Goal: Task Accomplishment & Management: Use online tool/utility

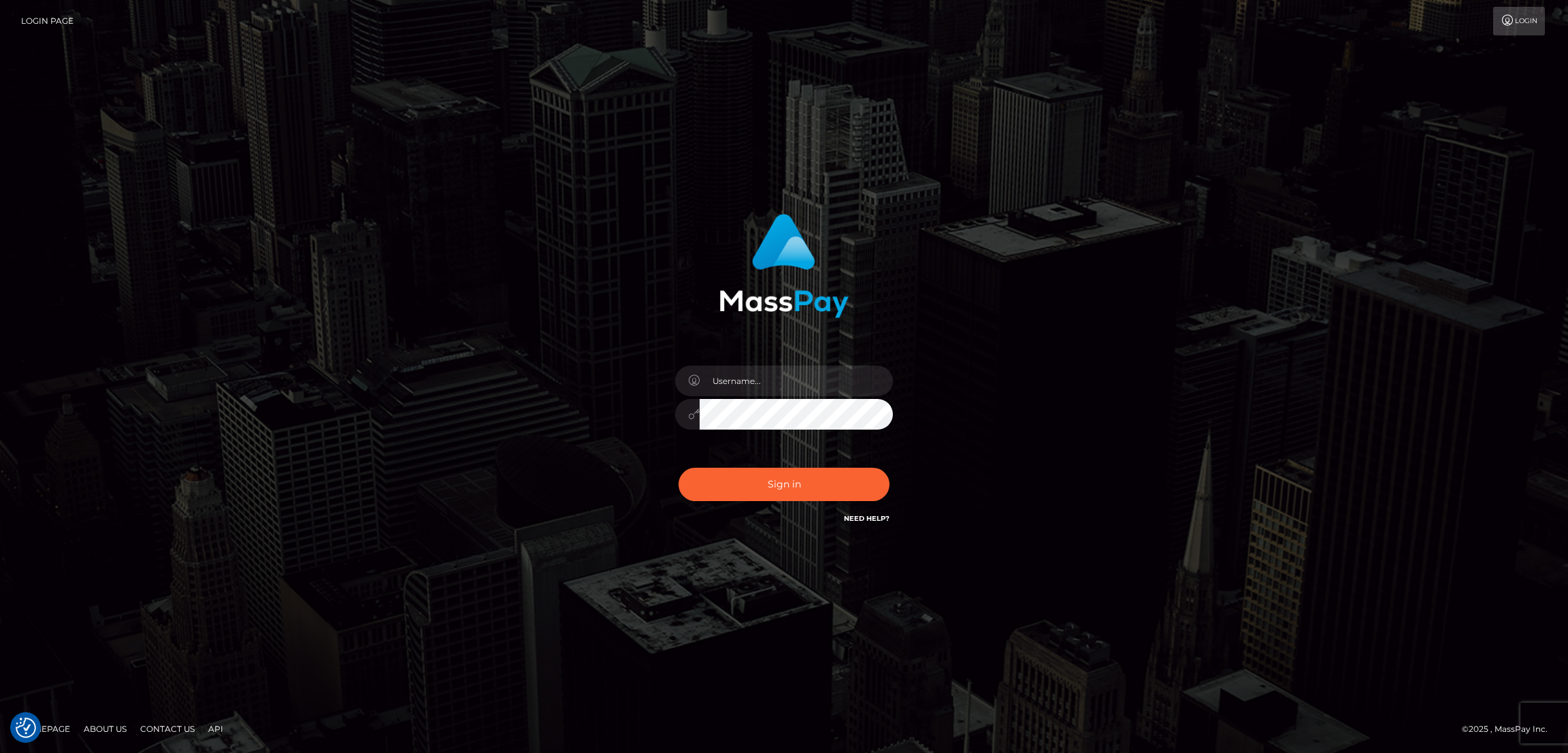
checkbox input "true"
type input "alexstef"
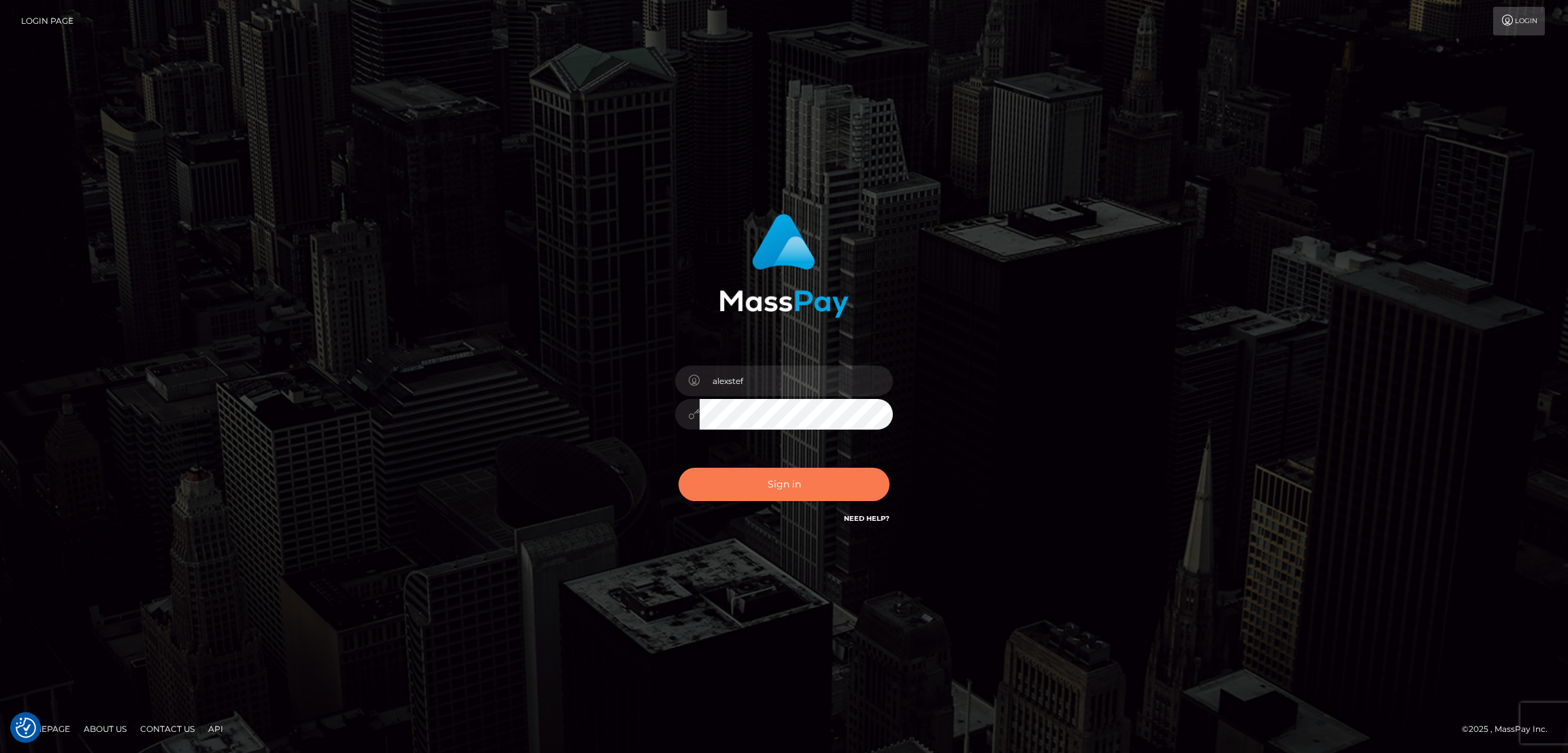
click at [825, 496] on button "Sign in" at bounding box center [784, 484] width 211 height 33
click at [755, 473] on button "Sign in" at bounding box center [784, 484] width 211 height 33
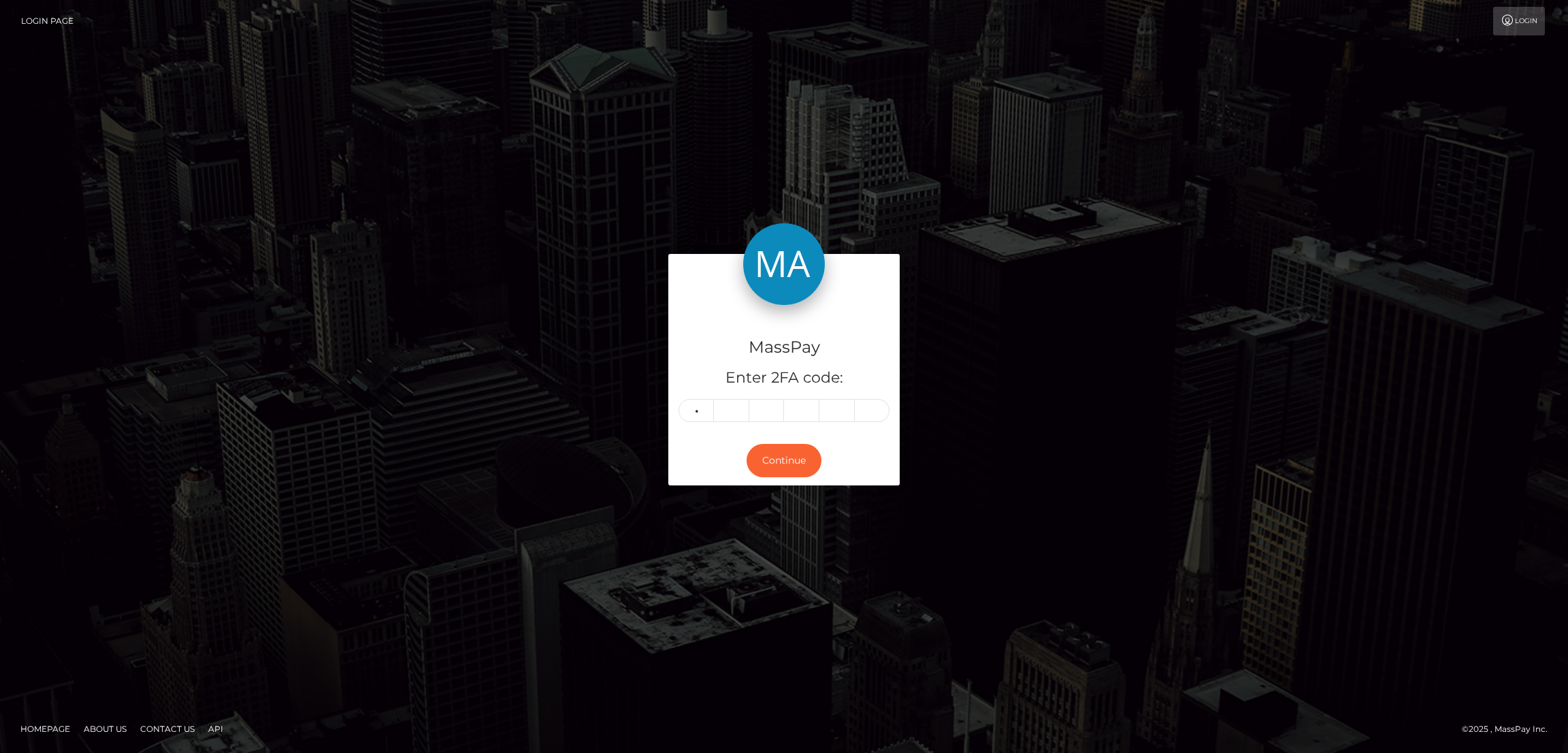
type input "7"
type input "9"
type input "5"
type input "7"
type input "6"
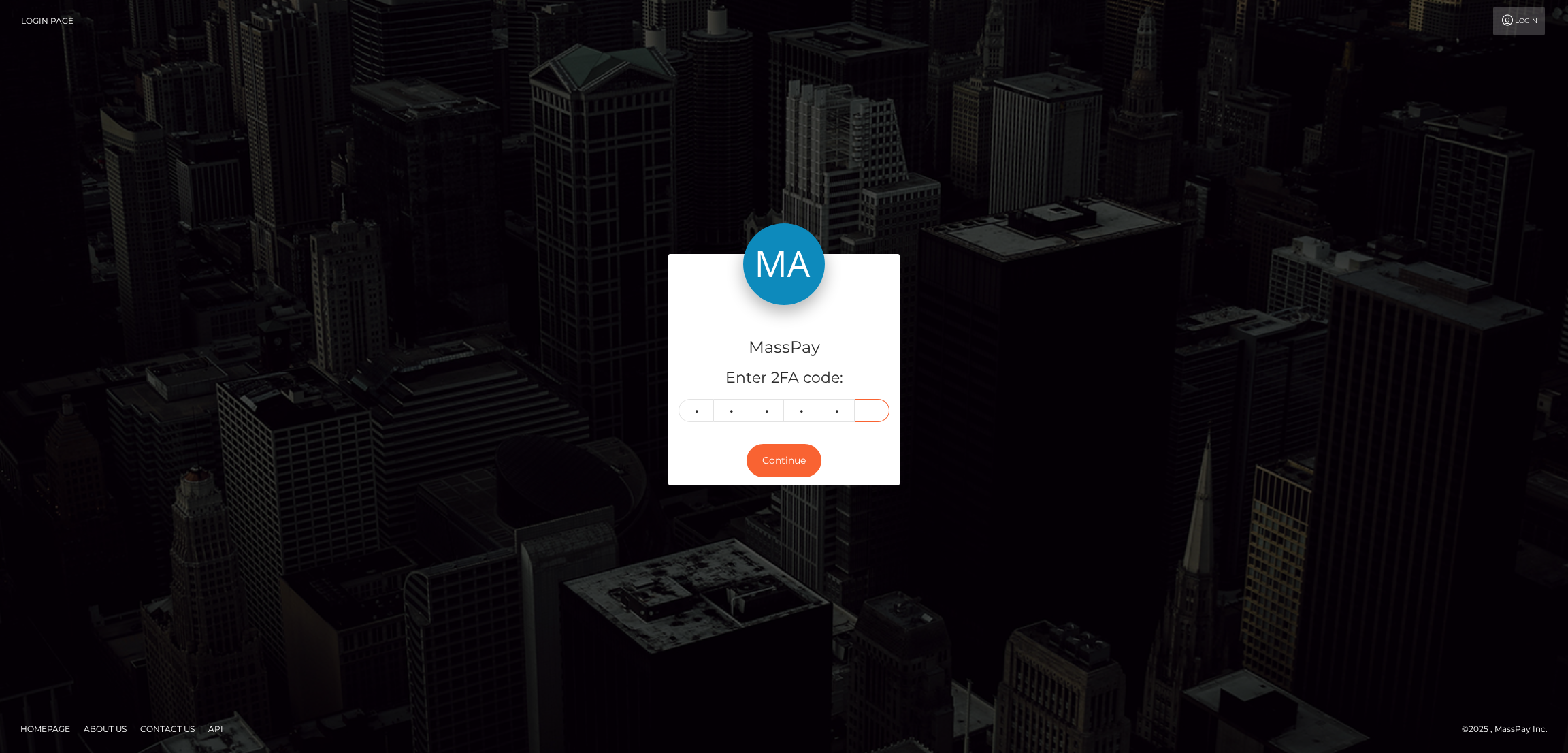
type input "7"
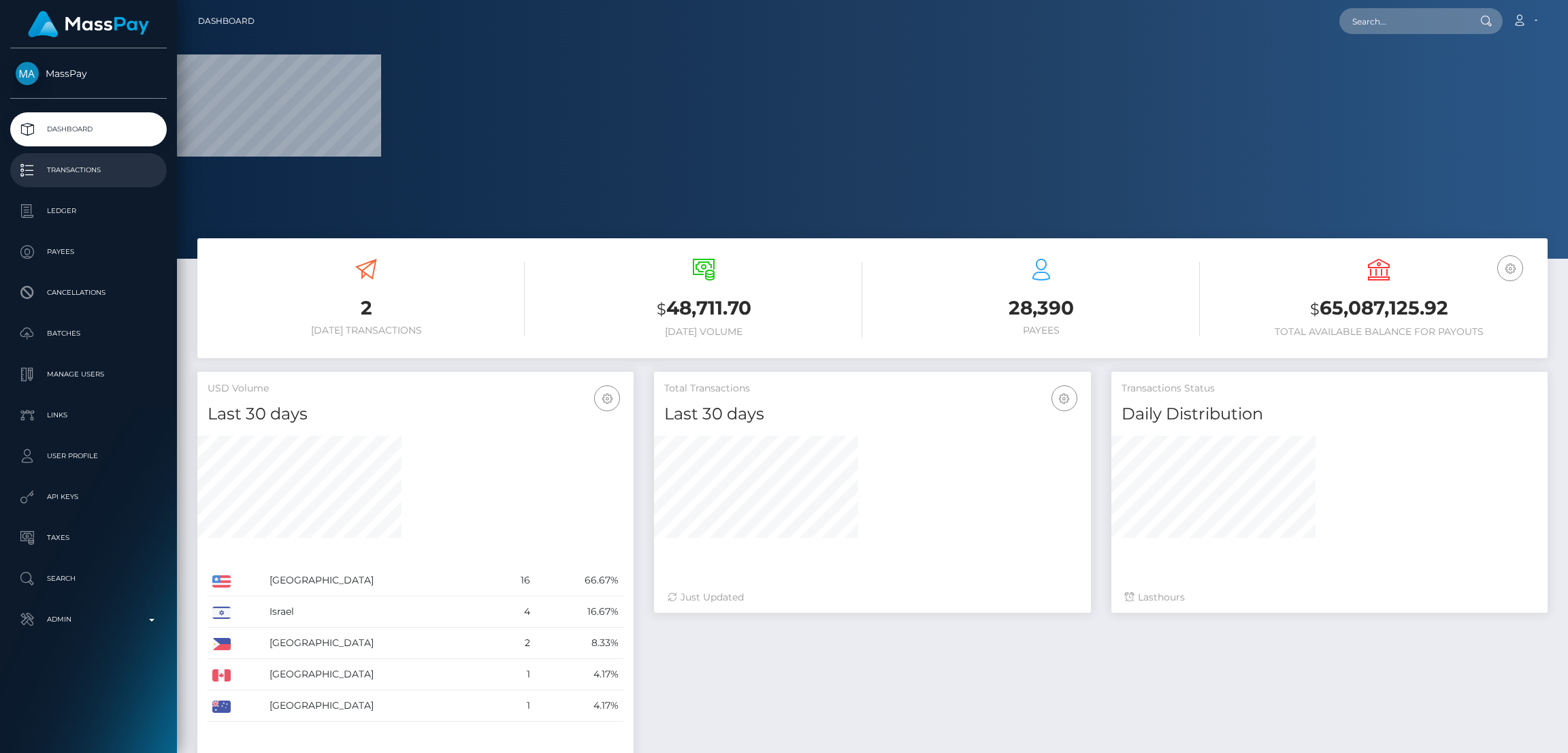
click at [98, 168] on p "Transactions" at bounding box center [88, 170] width 146 height 20
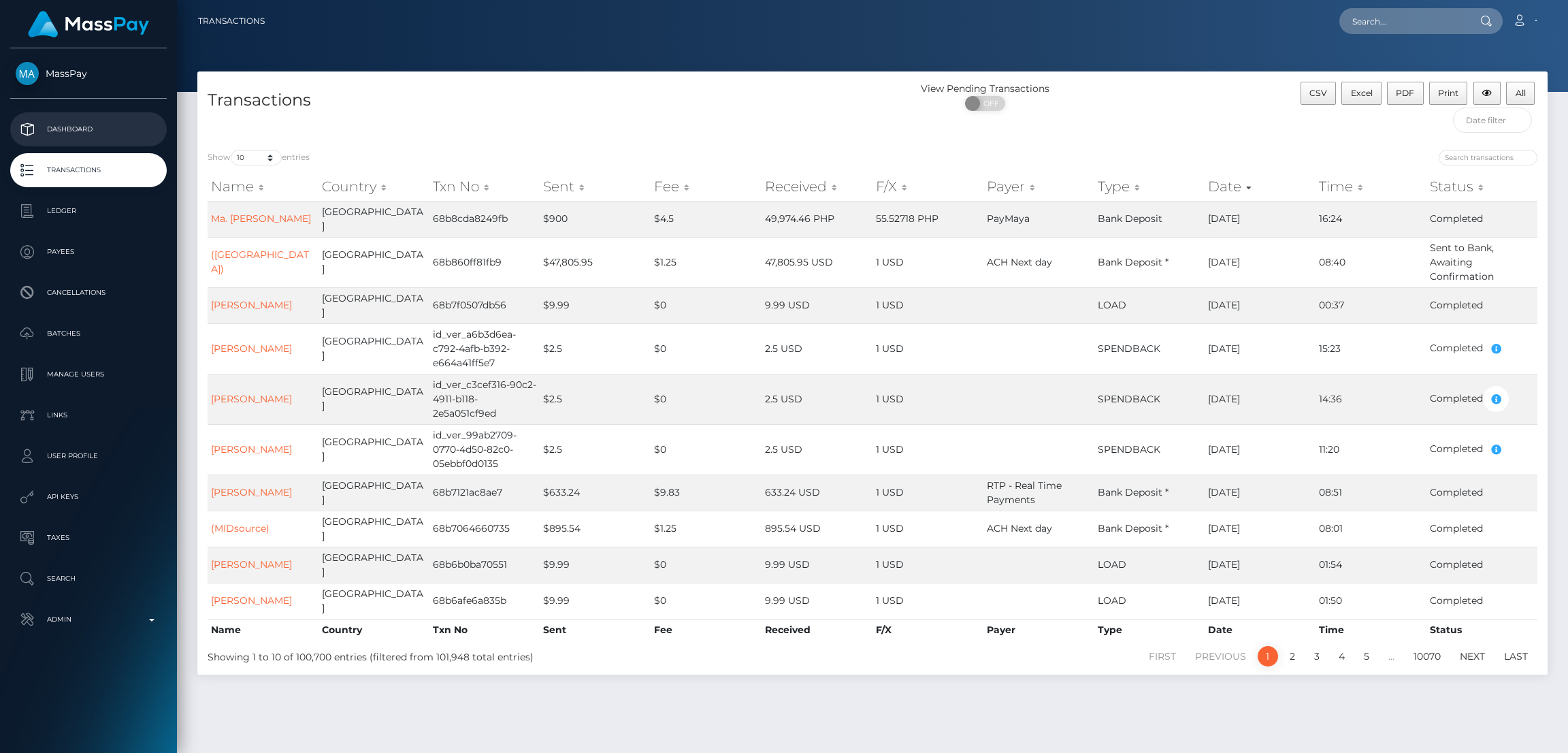
click at [46, 136] on p "Dashboard" at bounding box center [88, 129] width 146 height 20
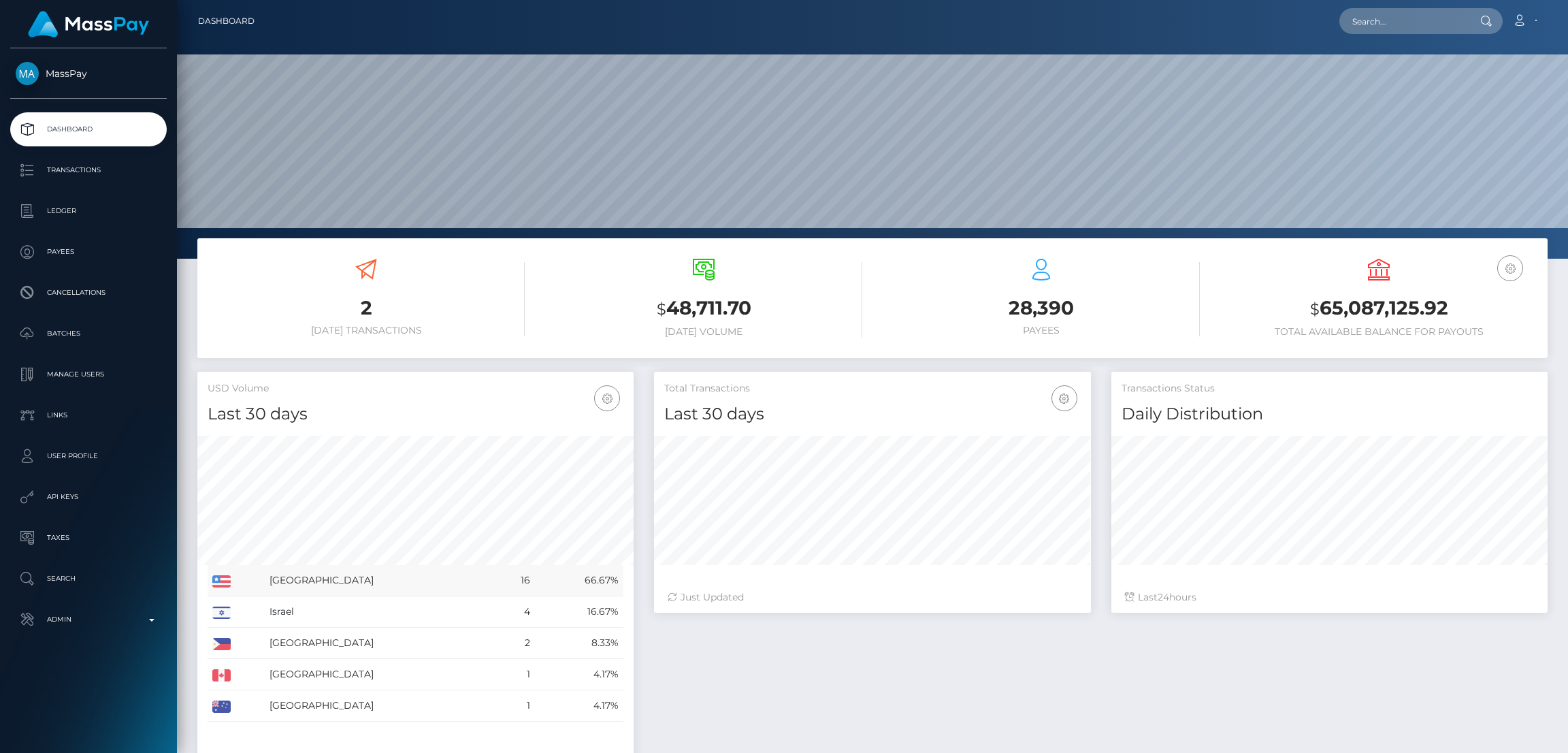
scroll to position [242, 436]
drag, startPoint x: 1371, startPoint y: 21, endPoint x: 1362, endPoint y: 28, distance: 11.4
click at [1370, 24] on input "text" at bounding box center [1403, 21] width 128 height 26
paste input "ivianamarcu660@gmail.com"
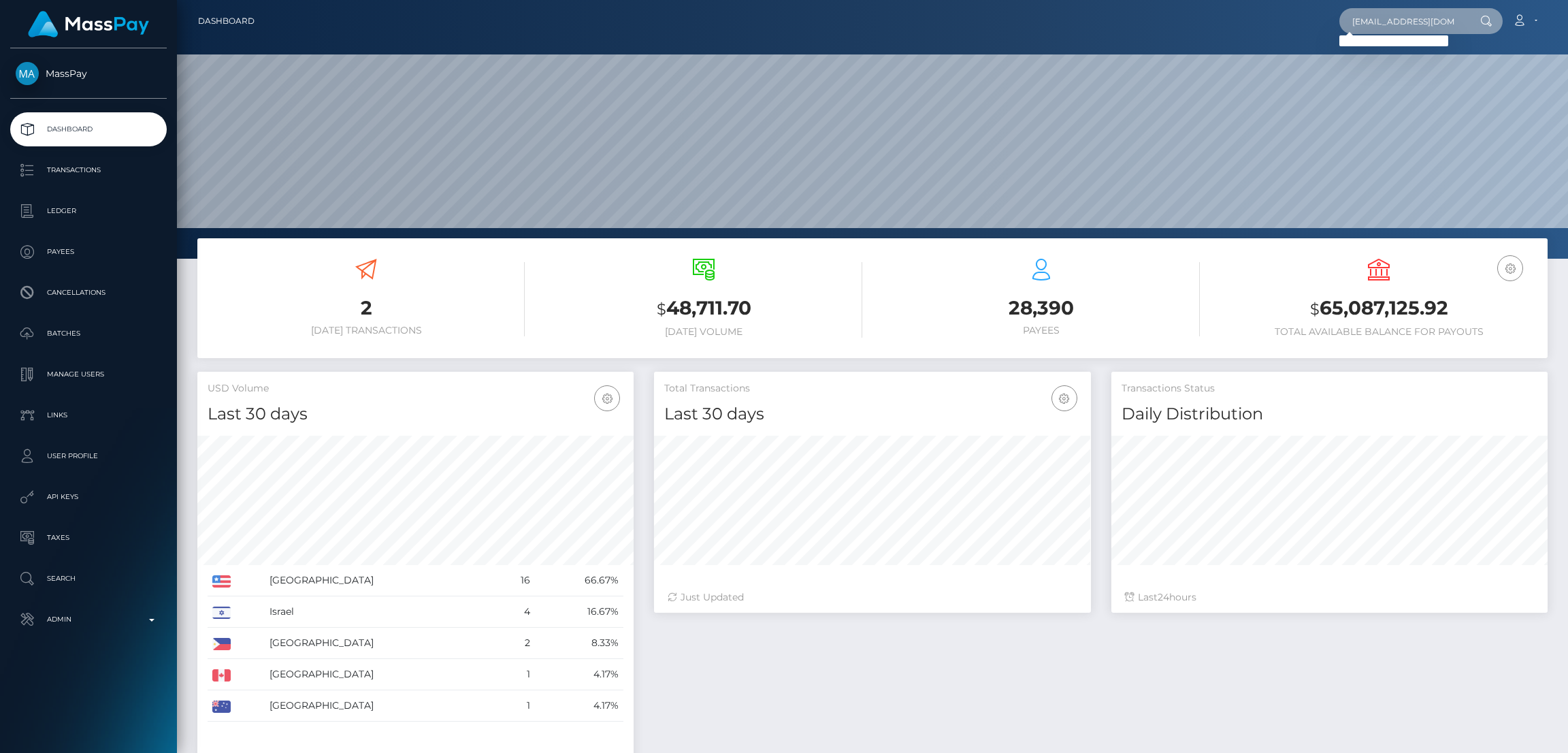
click at [1395, 19] on input "ivianamarcu660@gmail.com" at bounding box center [1403, 21] width 128 height 26
click at [1445, 33] on input "ivianamarcu660@gmail.com" at bounding box center [1403, 21] width 128 height 26
click at [1402, 25] on input "ivianamarcu660@gmail.com" at bounding box center [1403, 21] width 128 height 26
paste input "v"
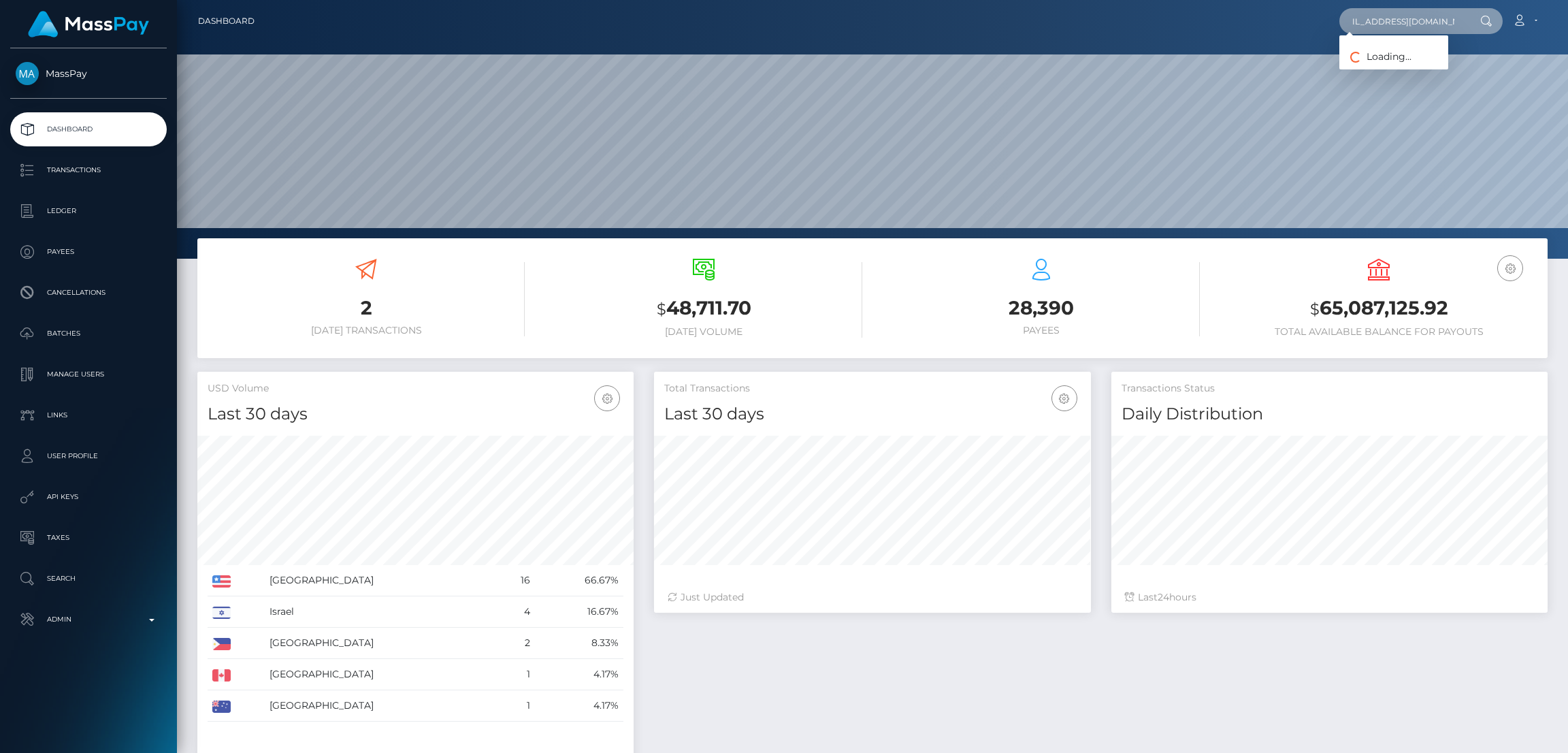
type input "vivianamarcu660@gmail.com"
click at [1383, 73] on link "Viviana Marcu" at bounding box center [1394, 70] width 109 height 26
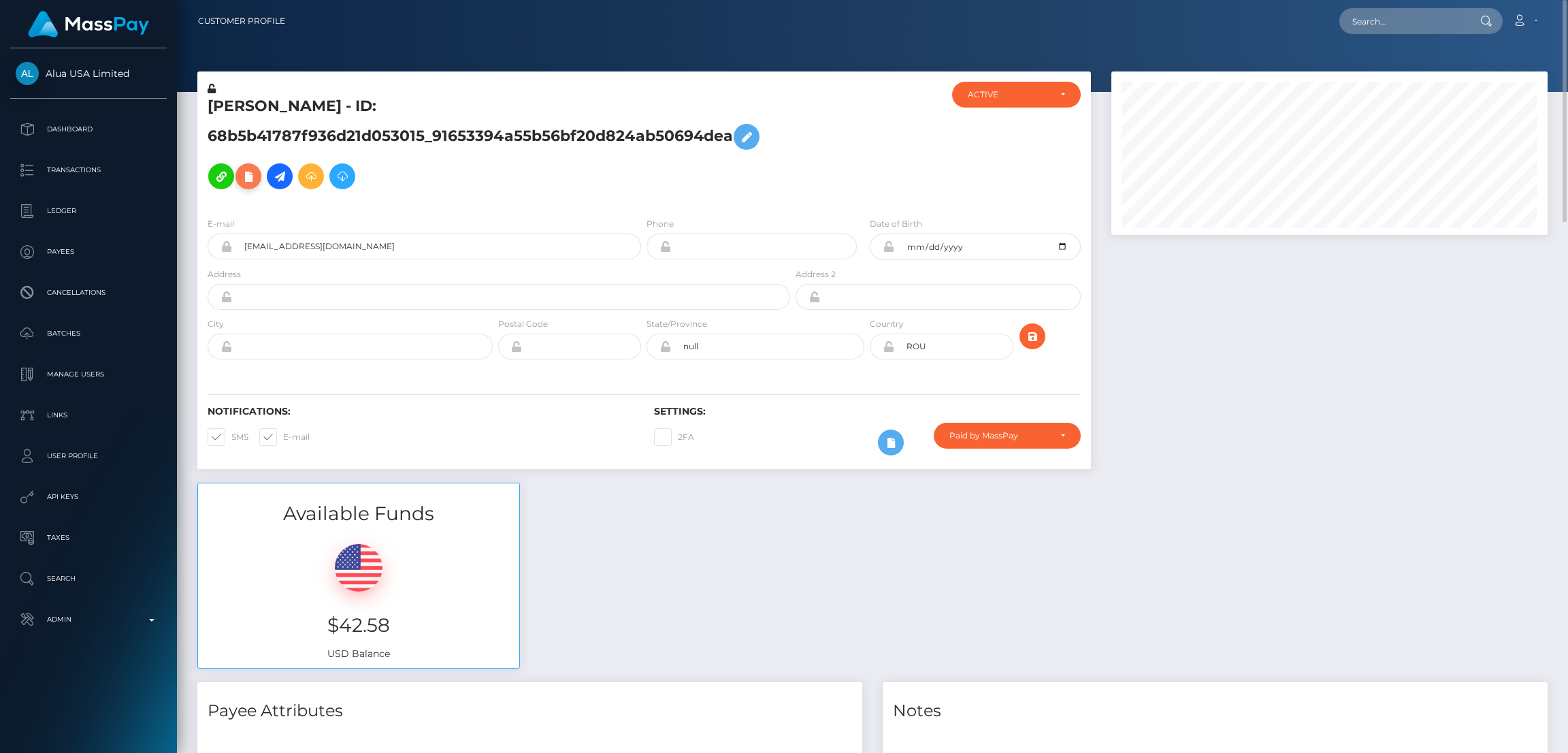
click at [250, 188] on button at bounding box center [248, 176] width 26 height 26
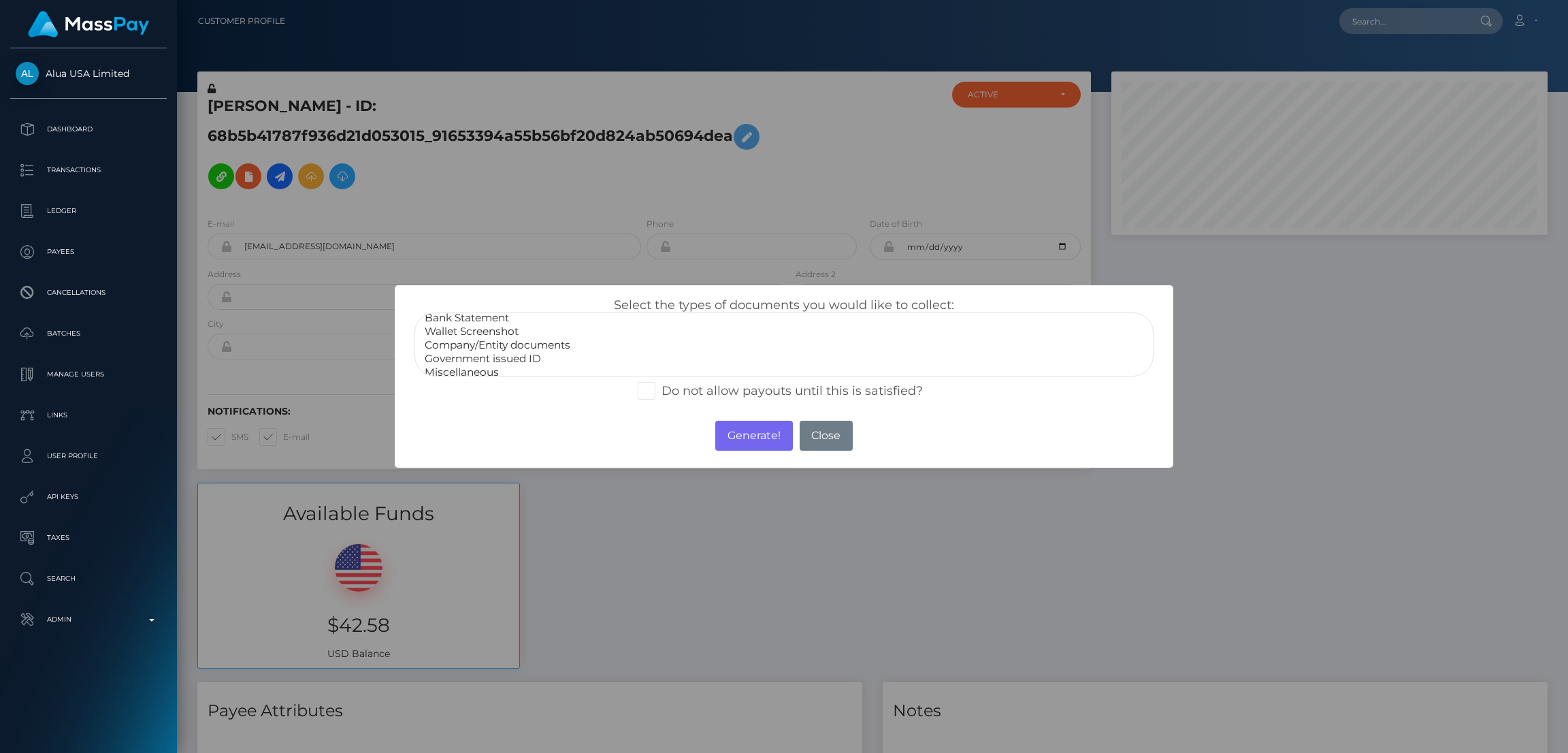
scroll to position [26, 0]
select select "Government issued ID"
click at [534, 347] on option "Government issued ID" at bounding box center [784, 353] width 722 height 14
click at [729, 445] on button "Generate!" at bounding box center [753, 435] width 77 height 30
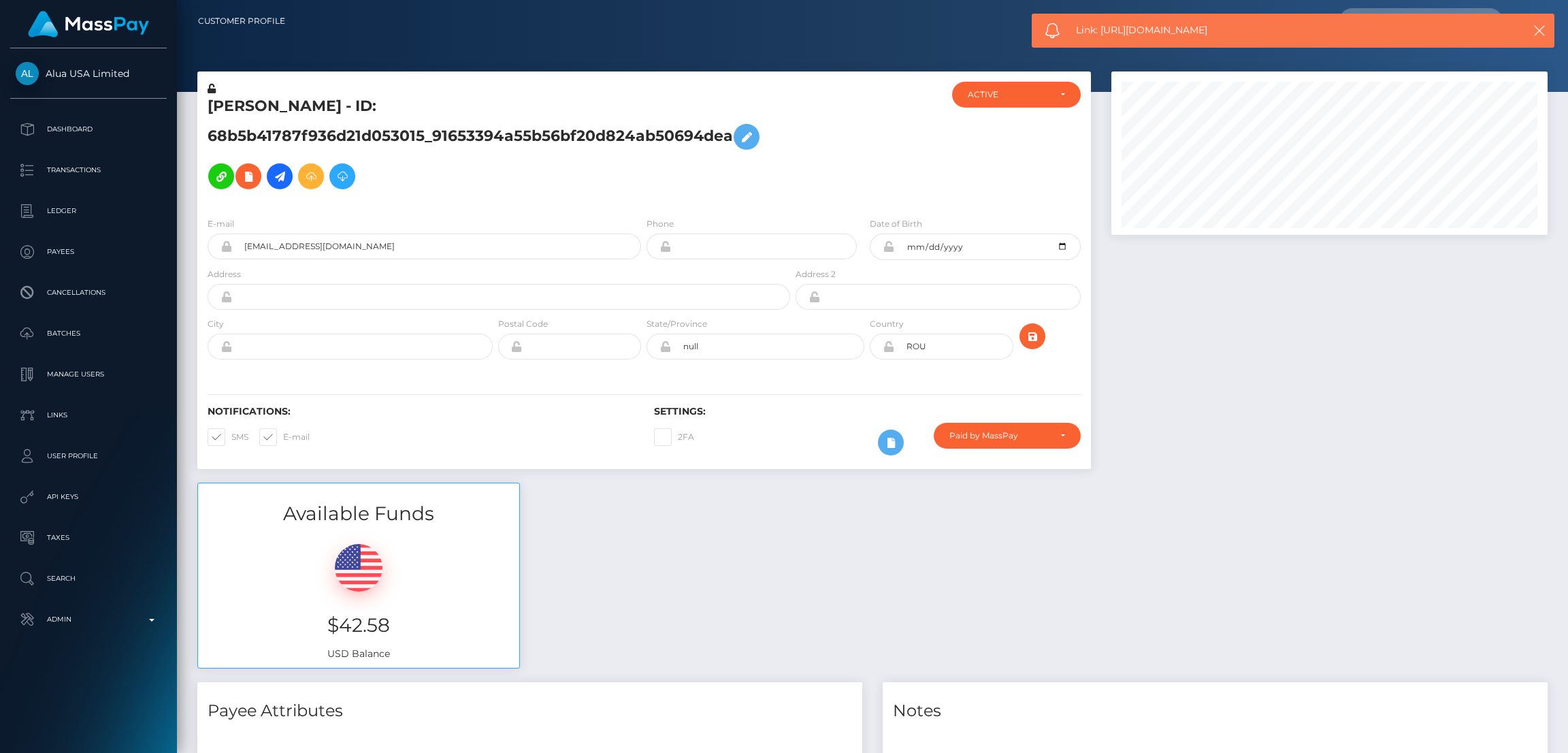
click at [1116, 43] on div "Link: https://l.maspay.io/bjtWC" at bounding box center [1293, 31] width 523 height 34
click at [1117, 40] on div "Link: https://l.maspay.io/bjtWC" at bounding box center [1293, 31] width 523 height 34
click at [1125, 29] on span "Link: https://l.maspay.io/bjtWC" at bounding box center [1283, 30] width 413 height 14
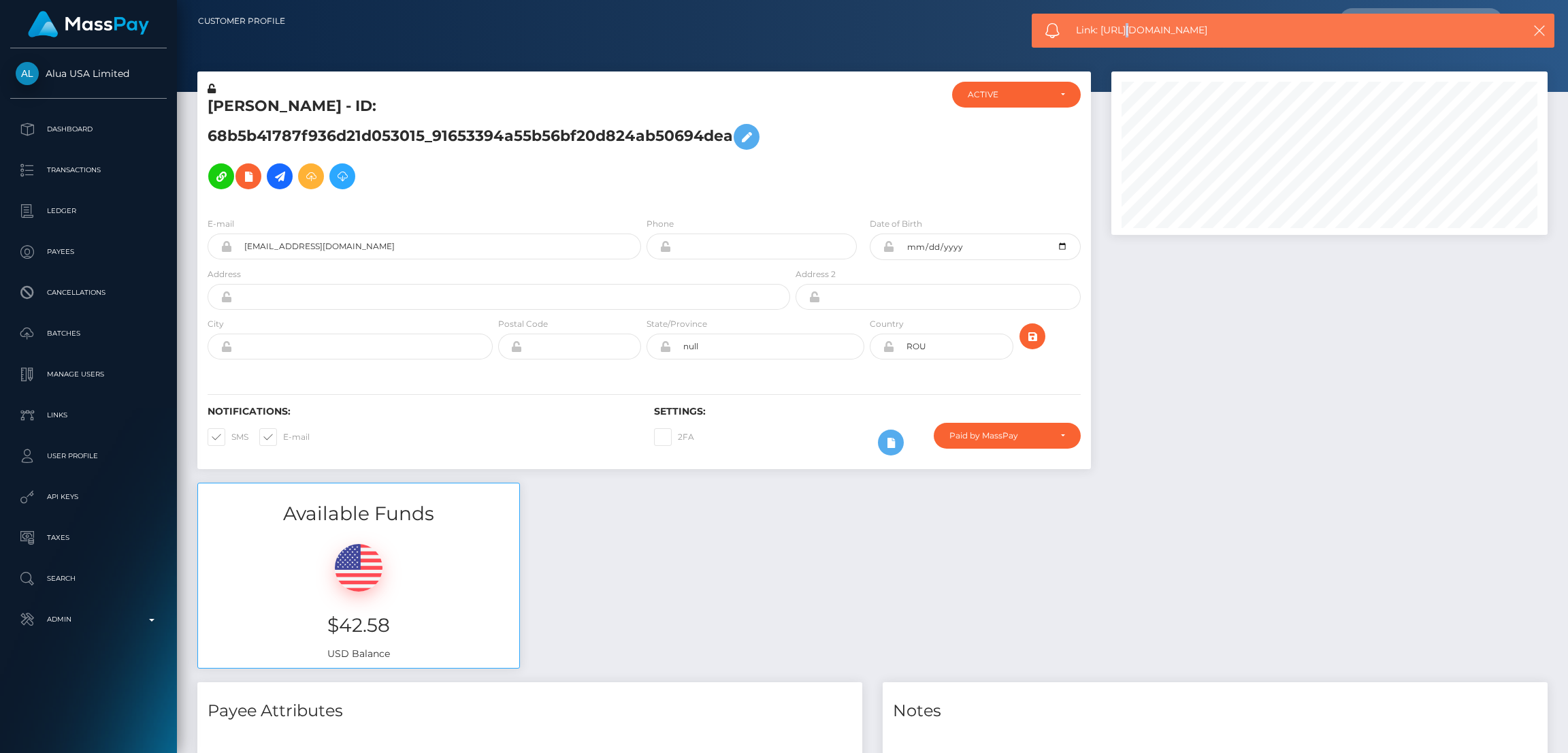
click at [1125, 29] on span "Link: https://l.maspay.io/bjtWC" at bounding box center [1283, 30] width 413 height 14
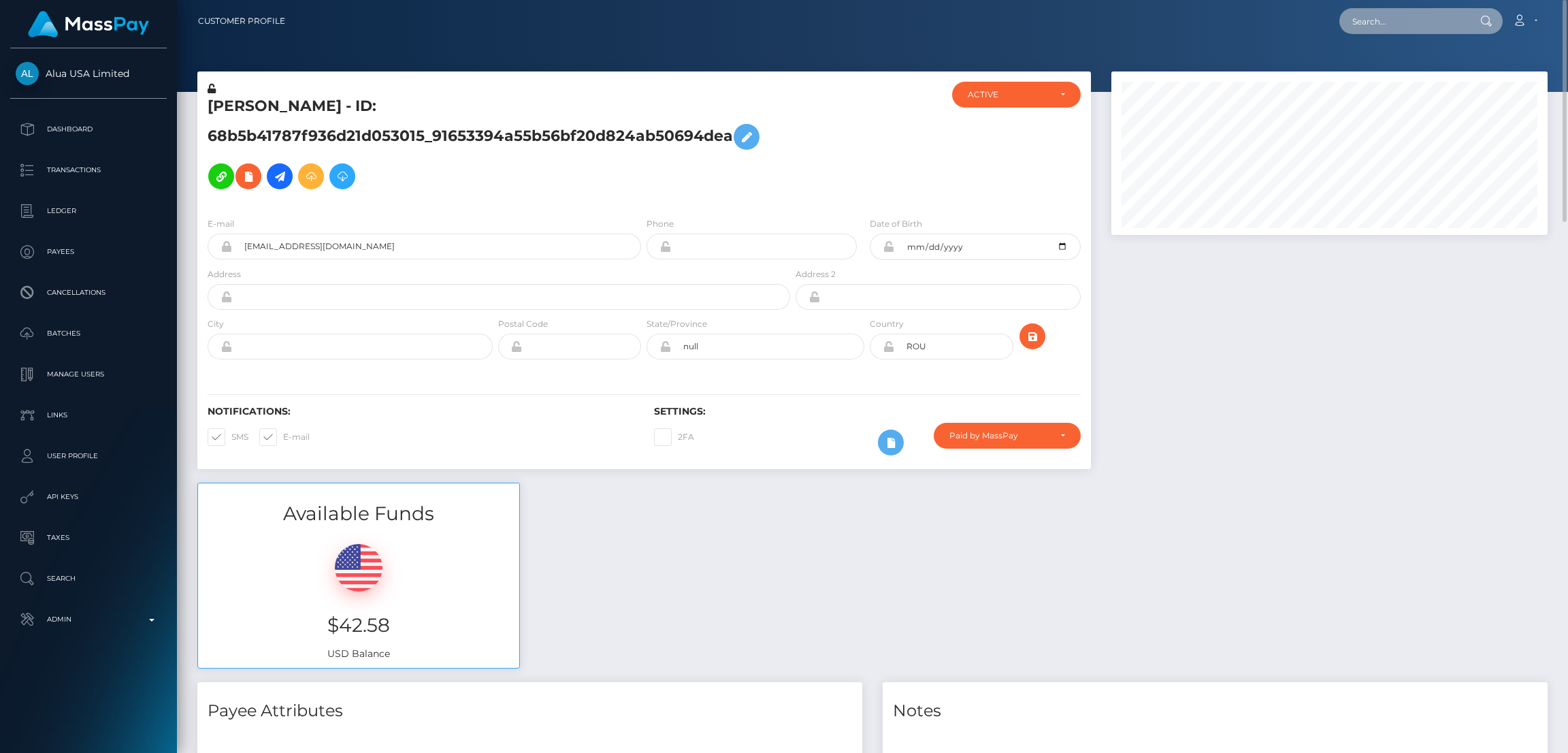
click at [1365, 22] on input "text" at bounding box center [1403, 21] width 128 height 26
paste input "medinabarby13@gmail.com"
type input "medinabarby13@gmail.com"
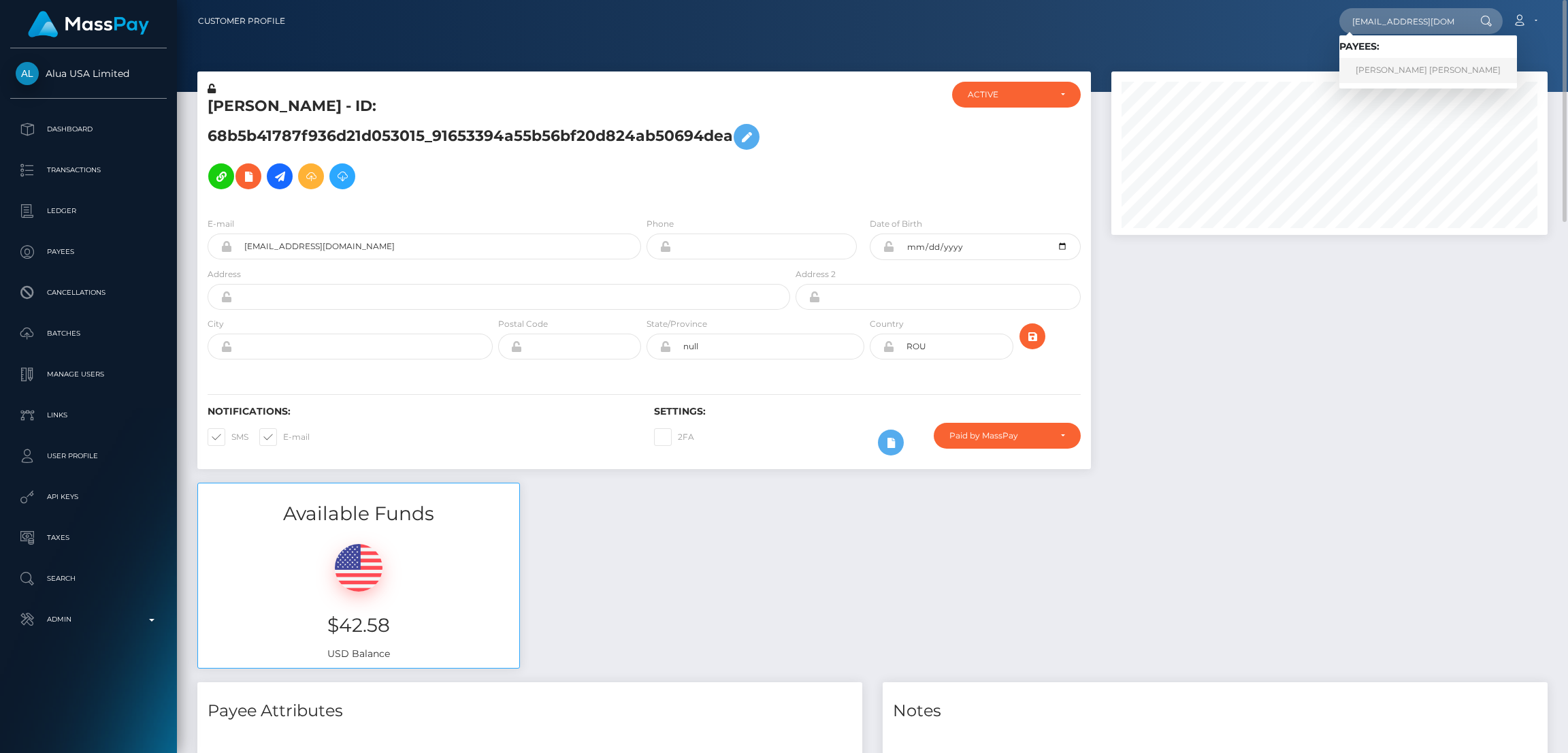
click at [1367, 61] on link "BARBARA NORIAM MEDINA BERNARD" at bounding box center [1428, 70] width 177 height 26
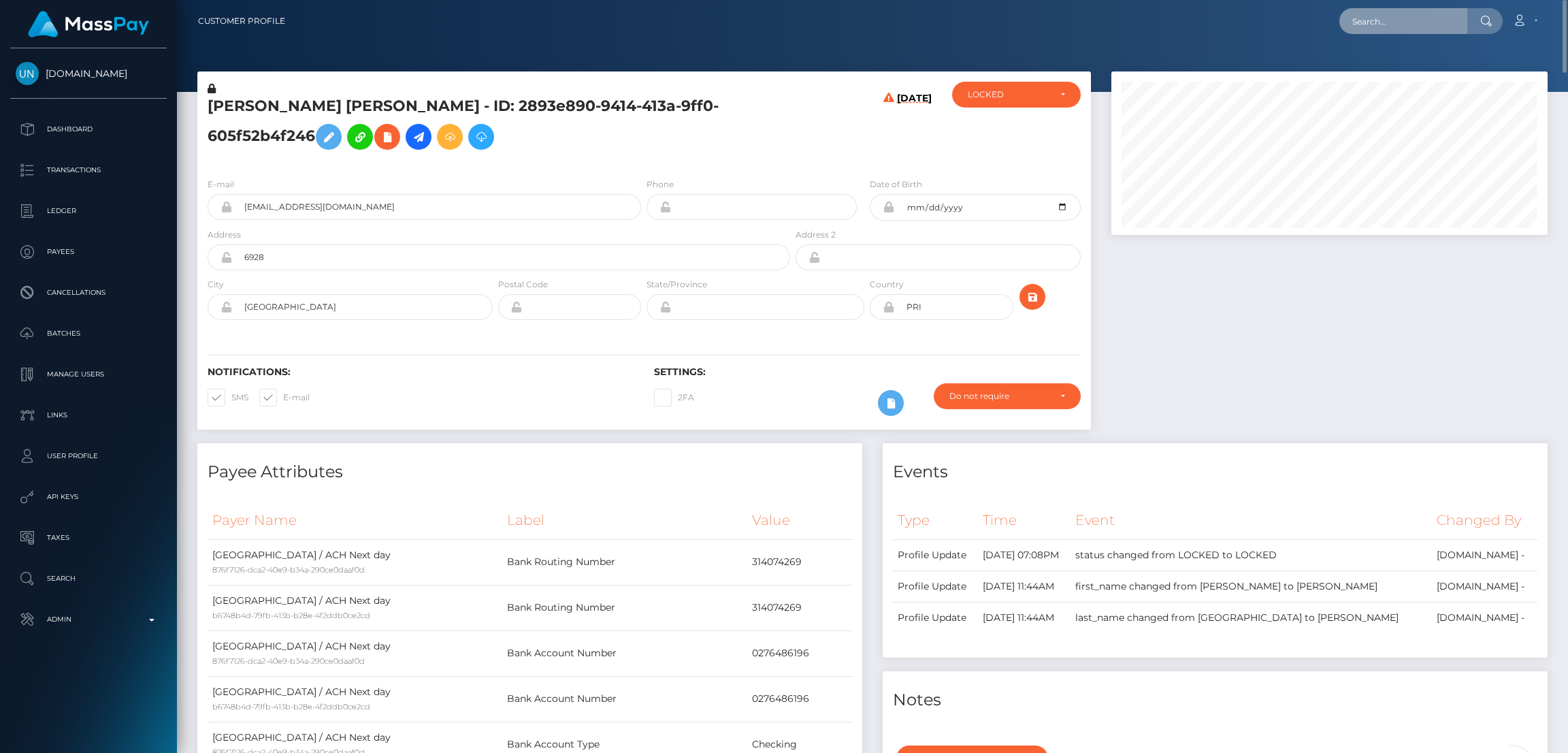
paste input "poact_jjEq5nwE5Zmm"
click at [1424, 25] on input "text" at bounding box center [1403, 21] width 128 height 26
type input "poact_jjEq5nwE5Zmm"
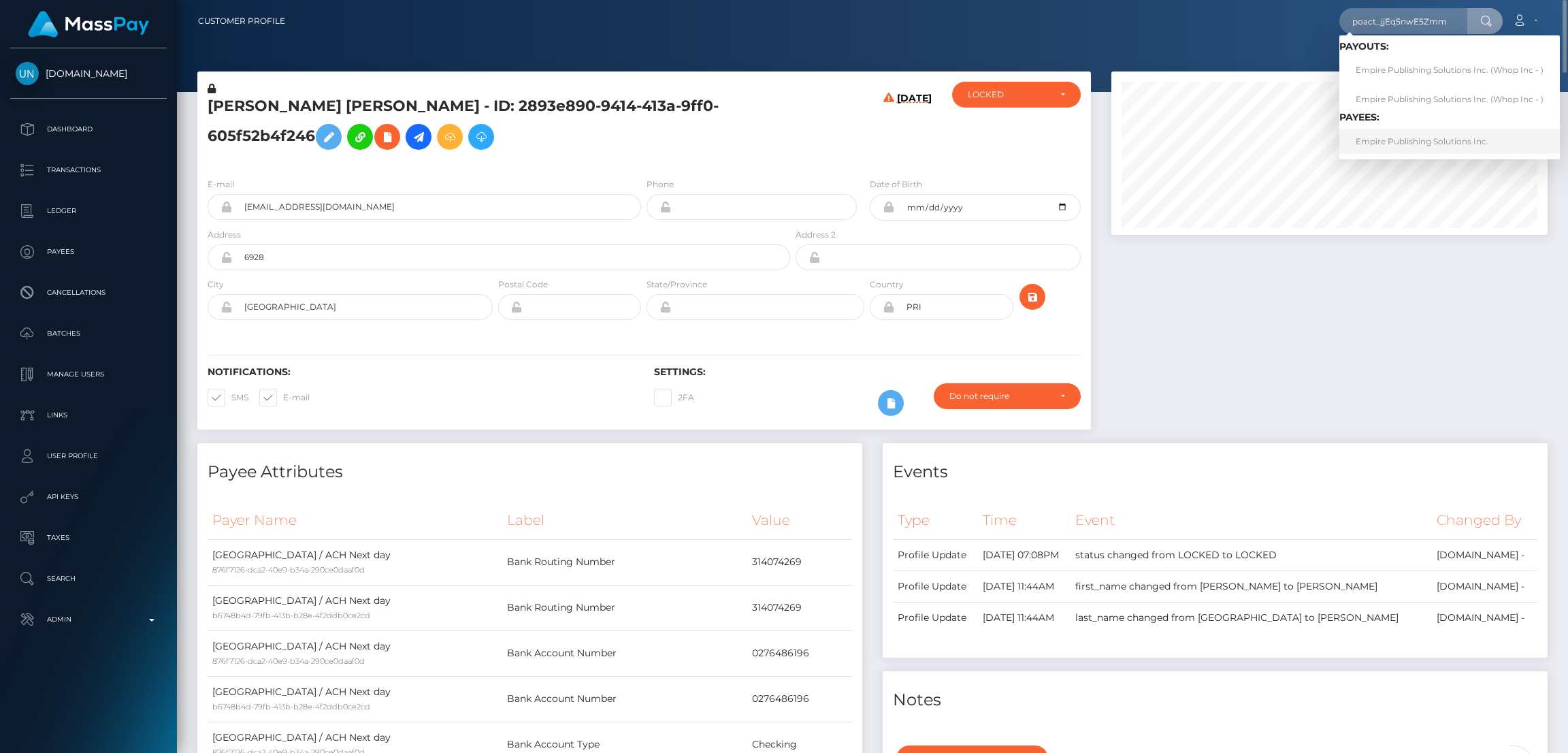
click at [1411, 136] on link "Empire Publishing Solutions Inc." at bounding box center [1450, 141] width 221 height 26
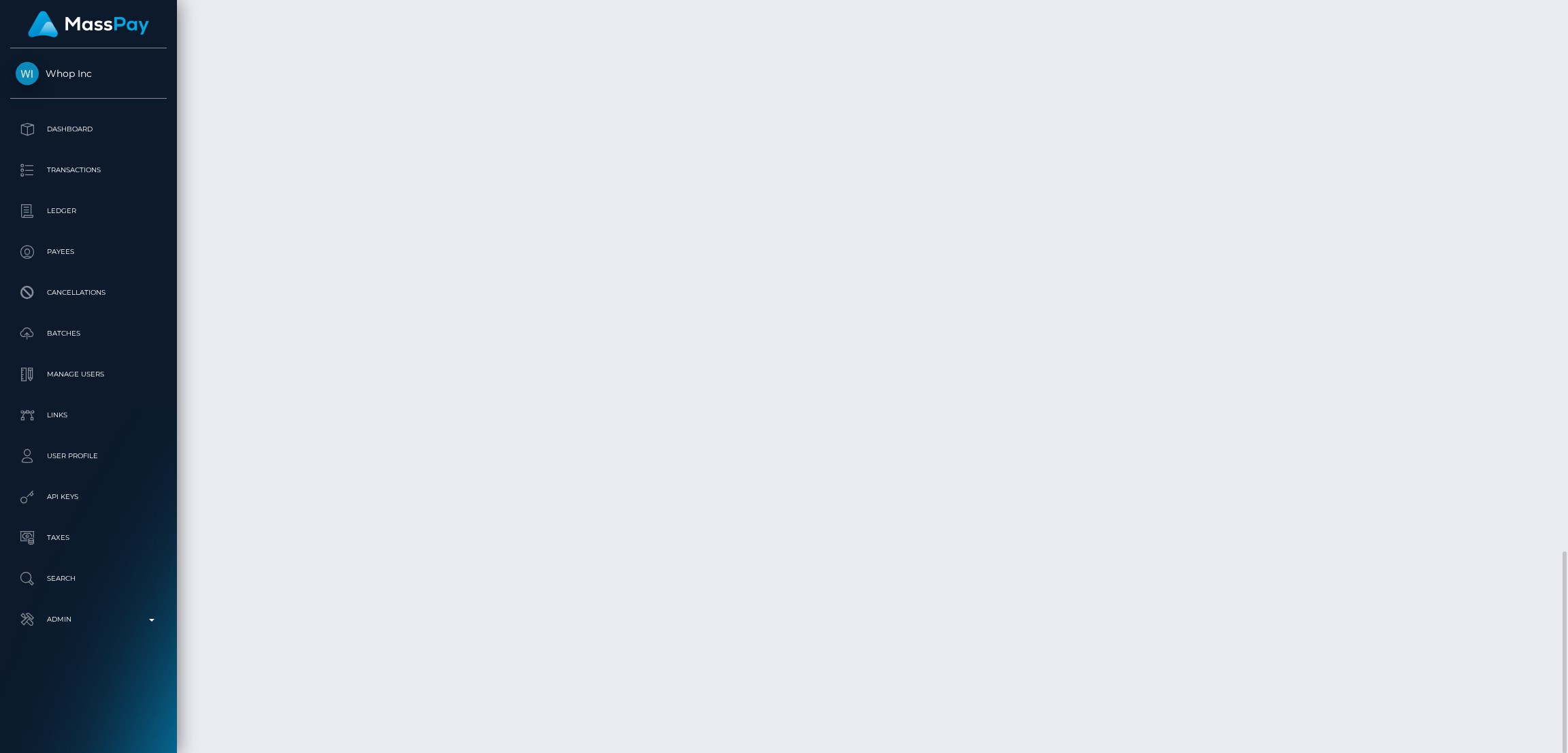
scroll to position [163, 436]
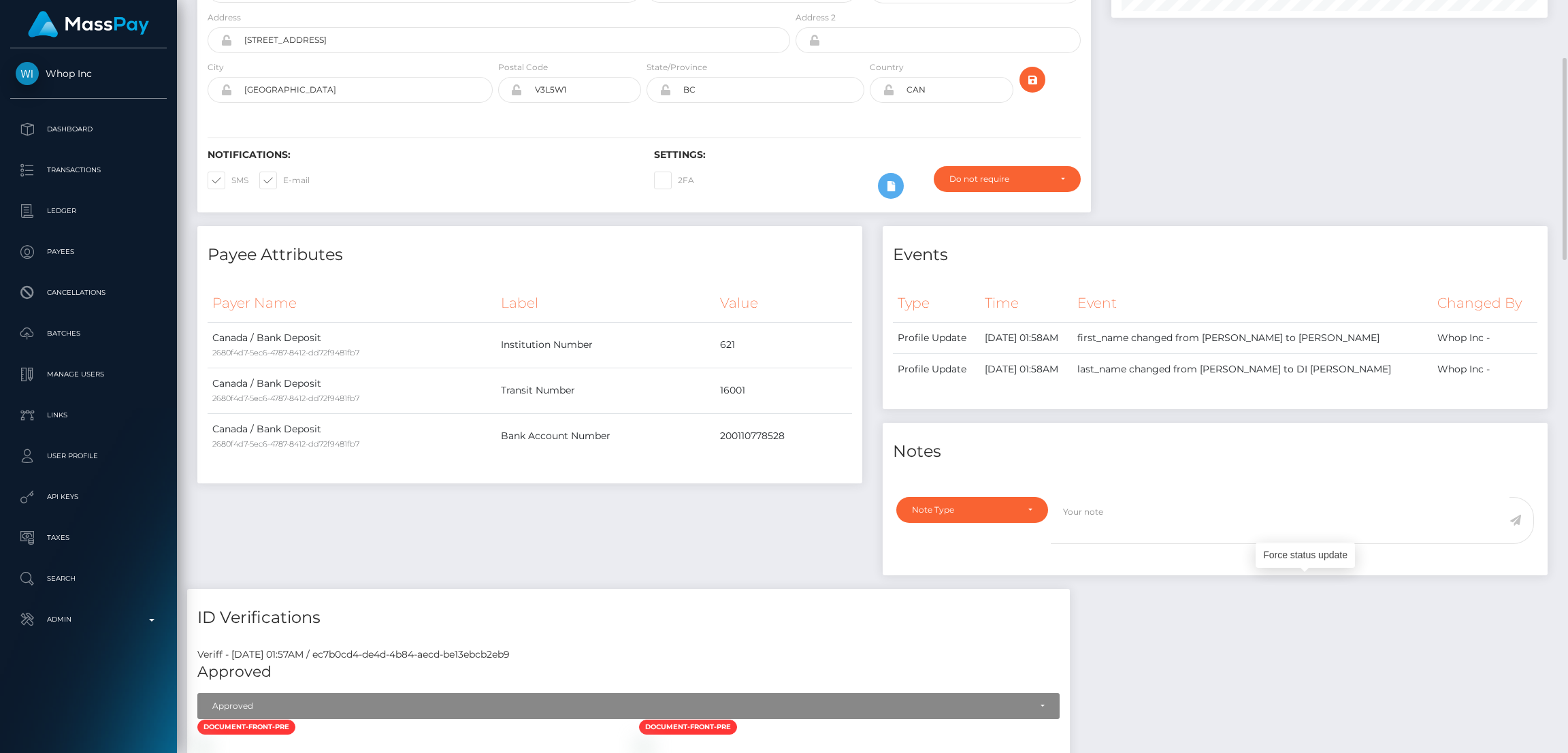
scroll to position [0, 0]
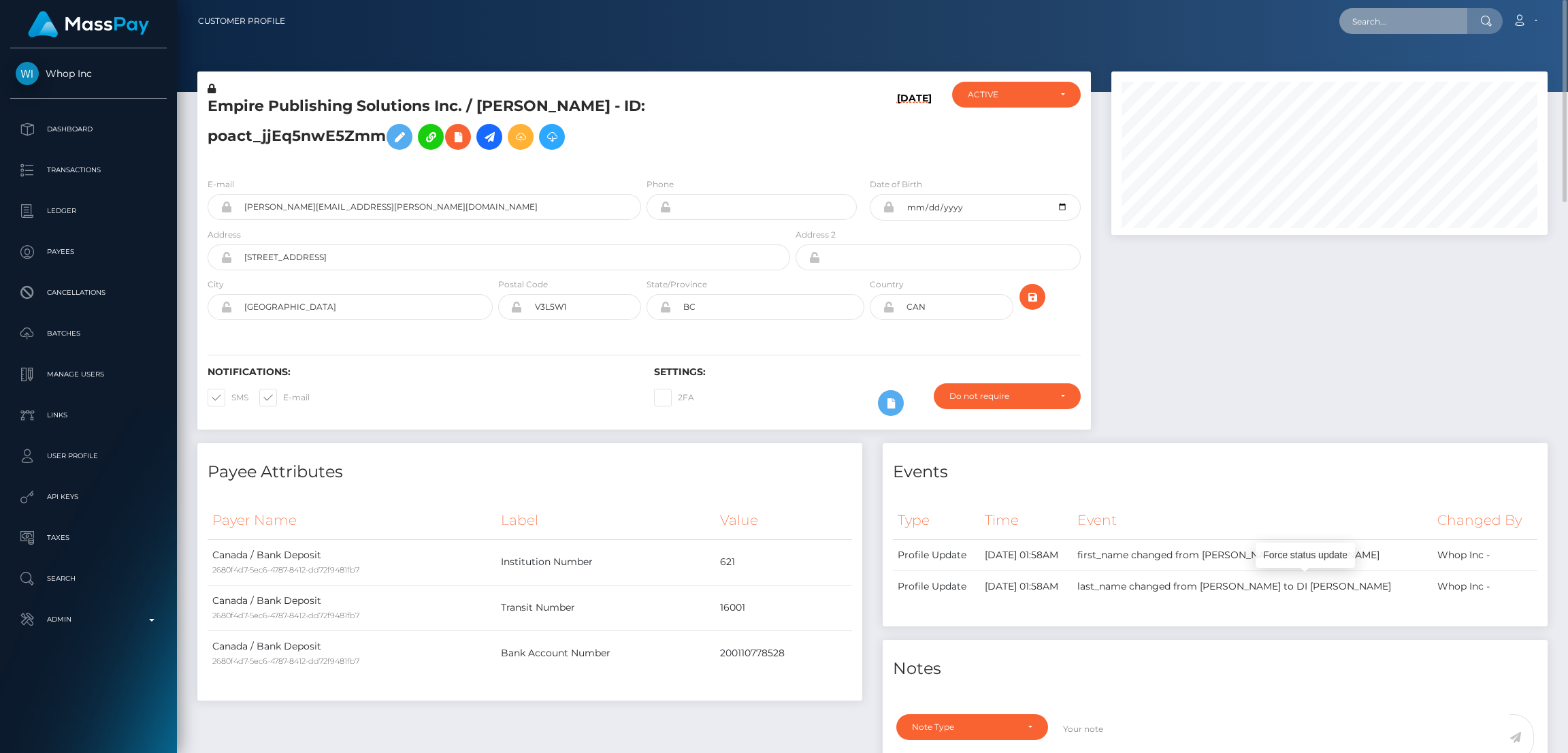
click at [1419, 26] on input "text" at bounding box center [1403, 21] width 128 height 26
paste input "poact_C6f3vpeh2ZxY"
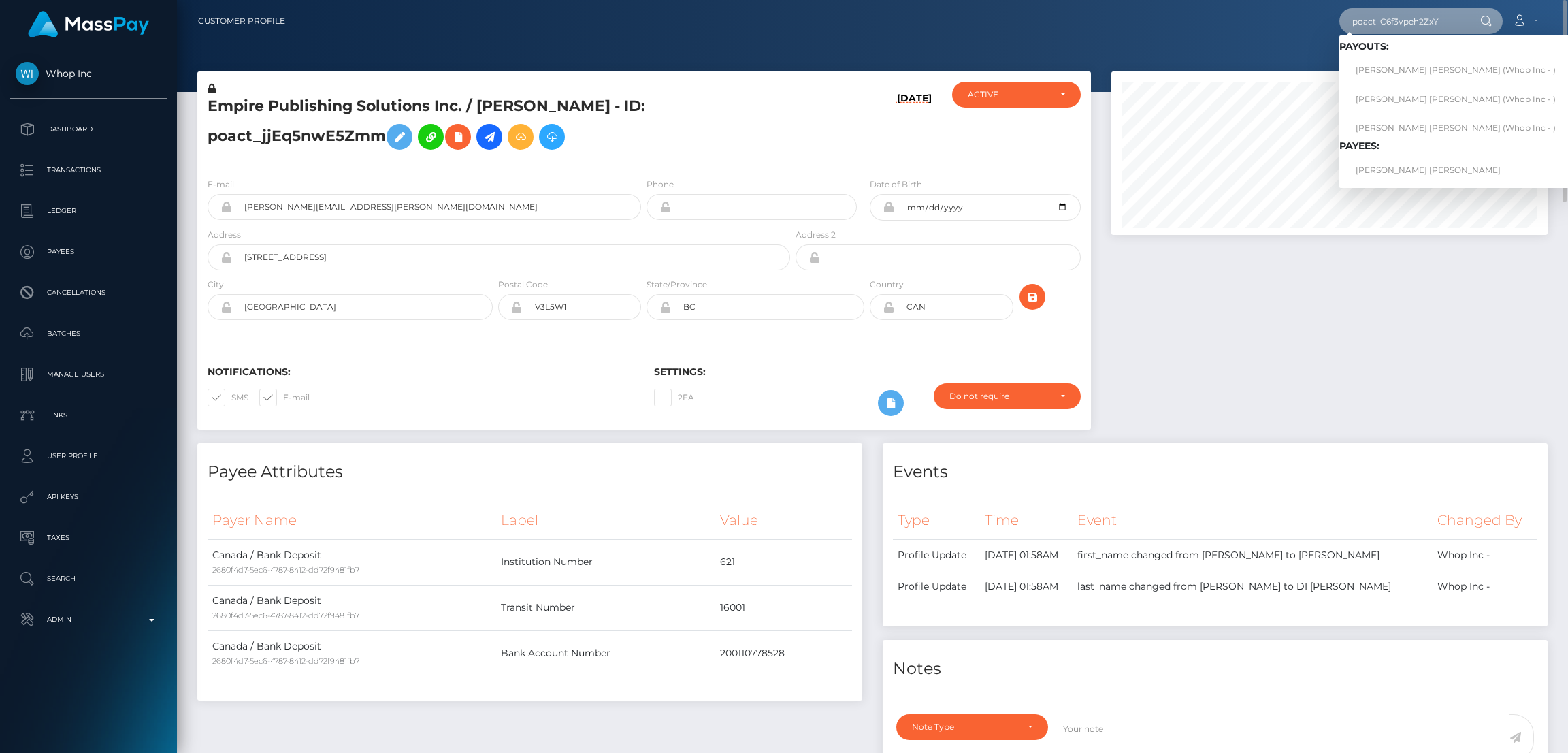
type input "poact_C6f3vpeh2ZxY"
click at [1445, 58] on link "[PERSON_NAME] [PERSON_NAME] (Whop Inc - )" at bounding box center [1456, 70] width 233 height 26
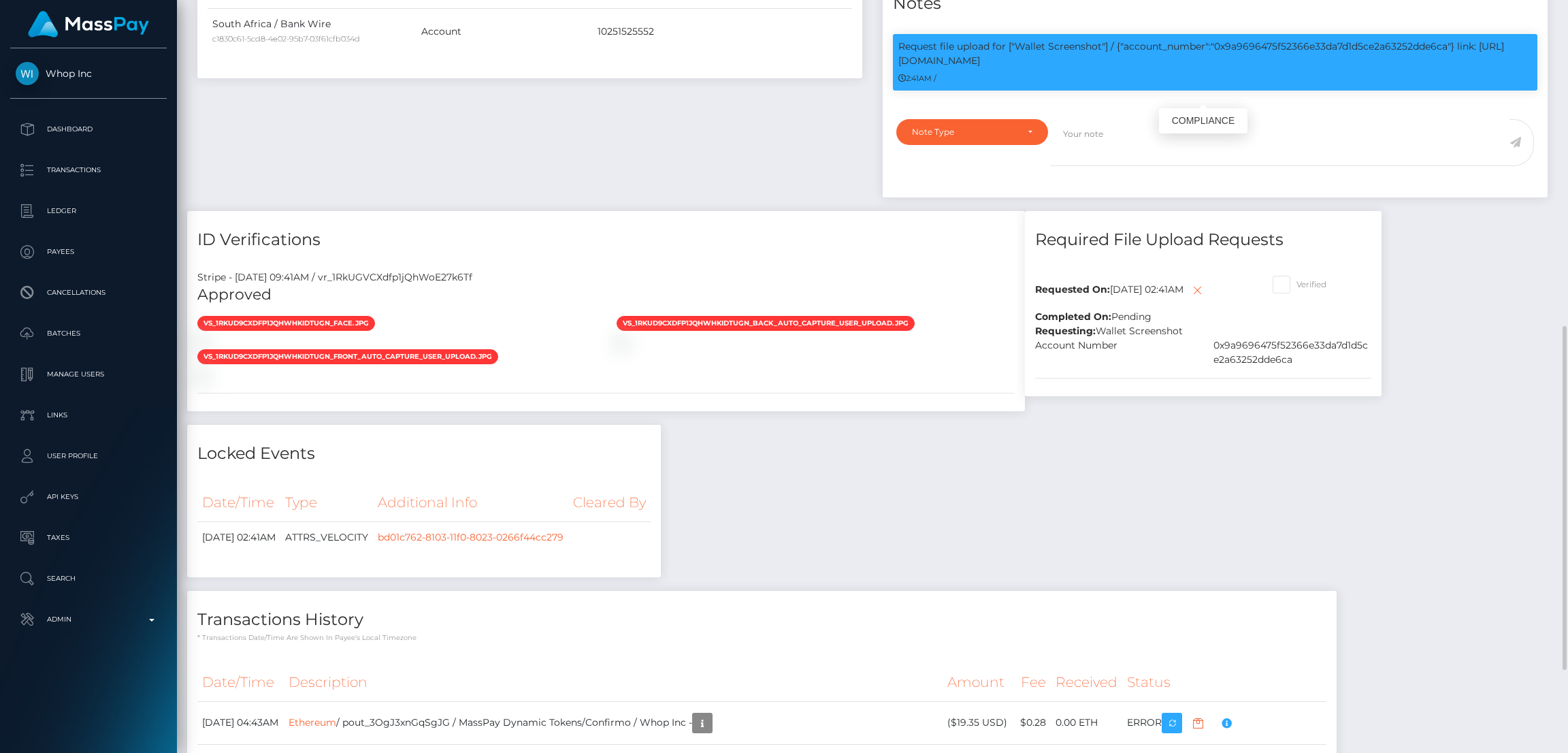
scroll to position [163, 436]
drag, startPoint x: 1110, startPoint y: 60, endPoint x: 1016, endPoint y: 48, distance: 94.8
click at [1016, 48] on p "Request file upload for ["Wallet Screenshot"] / {"account_number":"0x9a9696475f…" at bounding box center [1215, 53] width 633 height 29
copy p "Wallet Screenshot"] / {"account_number":"0x9a9696475f52366e33da7d1d5ce2a63252dd…"
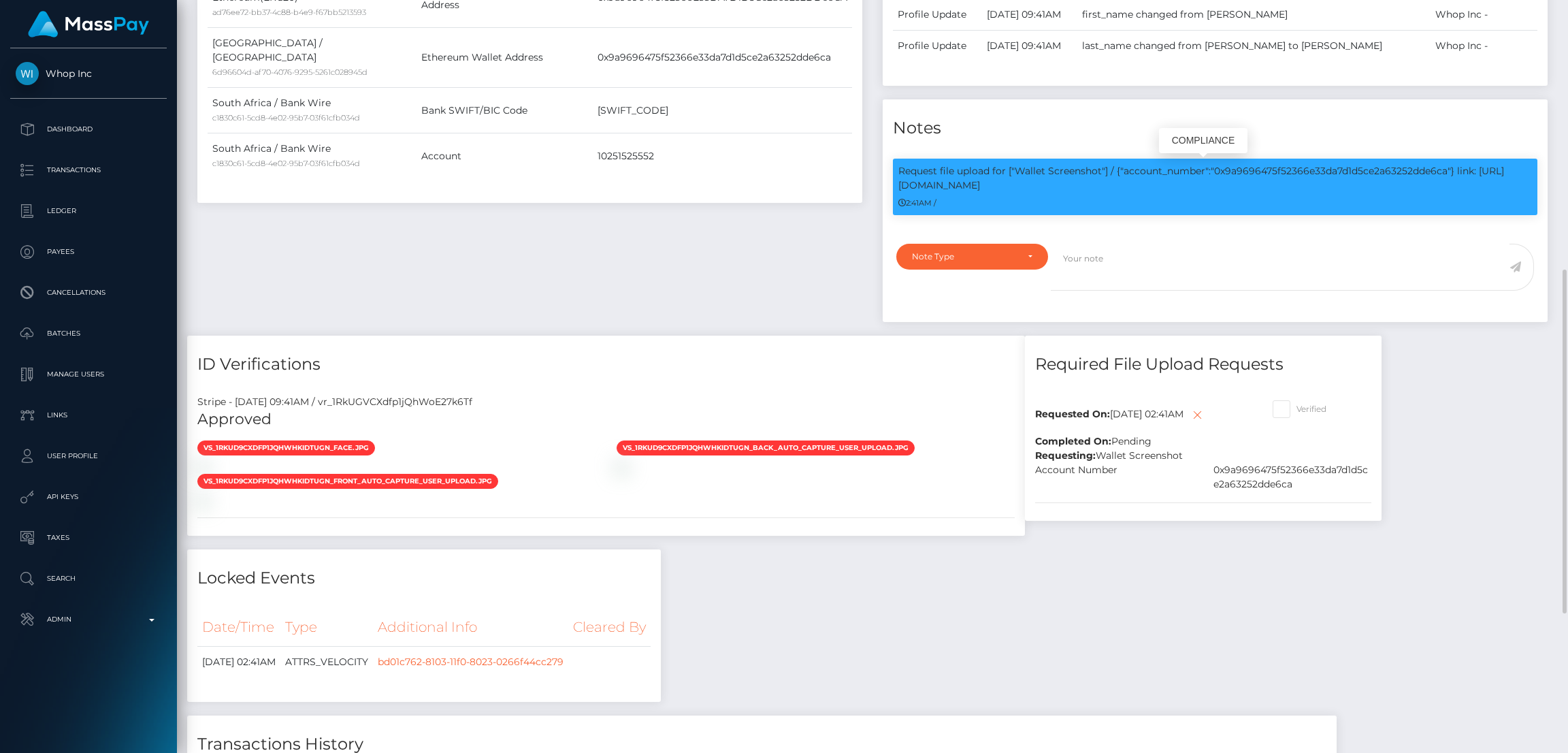
scroll to position [0, 0]
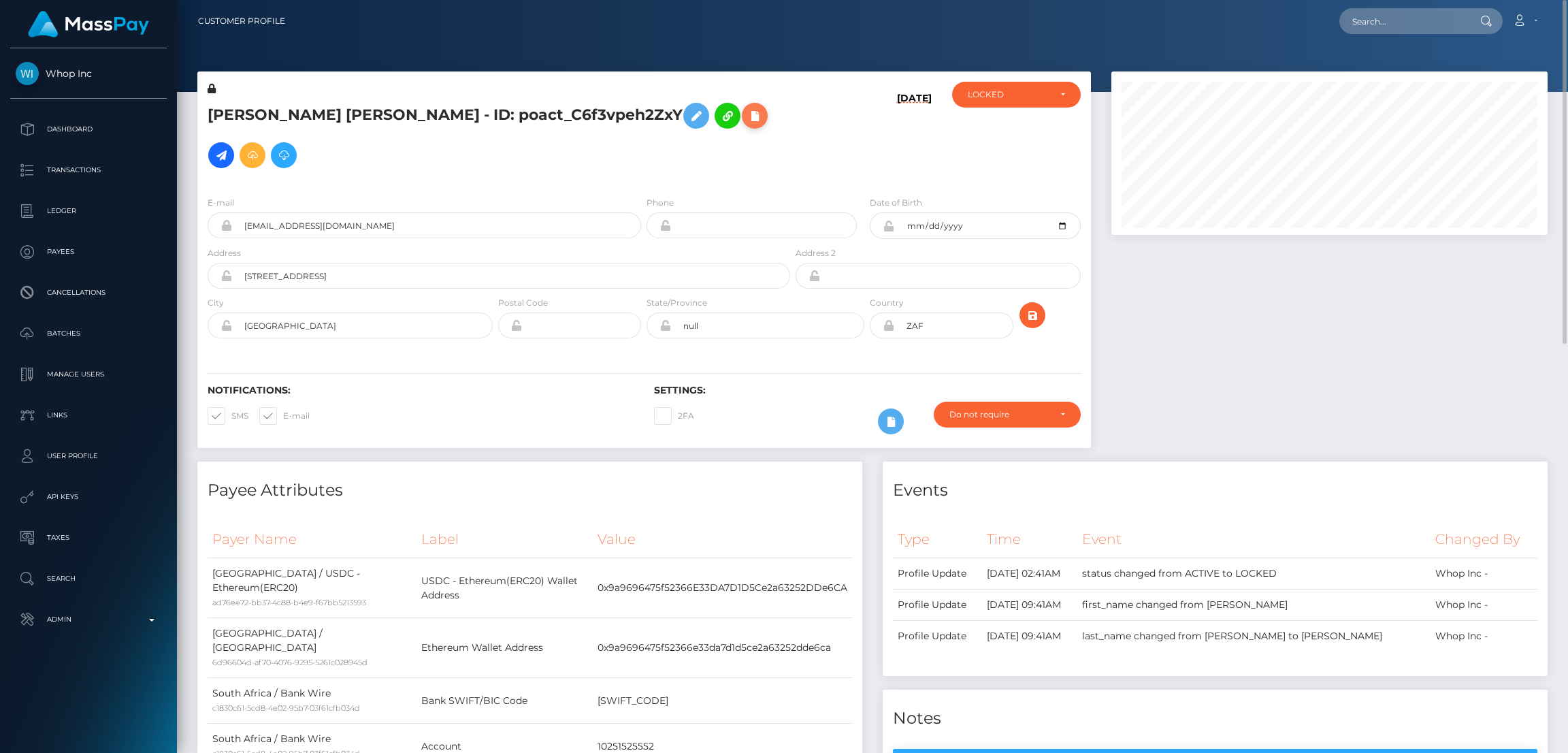
click at [759, 119] on button at bounding box center [754, 115] width 26 height 26
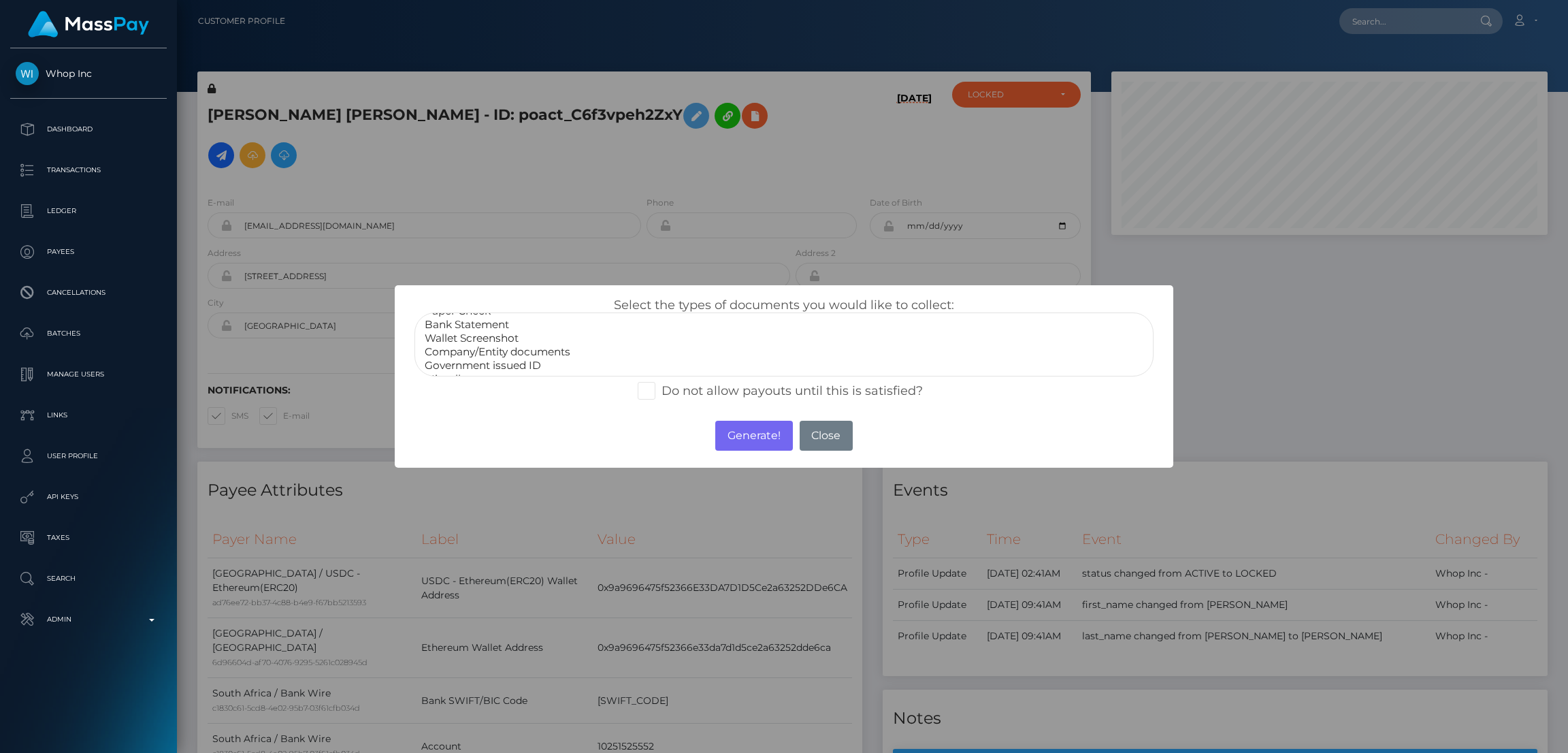
scroll to position [26, 0]
select select "Government issued ID"
click at [525, 346] on option "Government issued ID" at bounding box center [784, 353] width 722 height 14
click at [763, 442] on button "Generate!" at bounding box center [753, 435] width 77 height 30
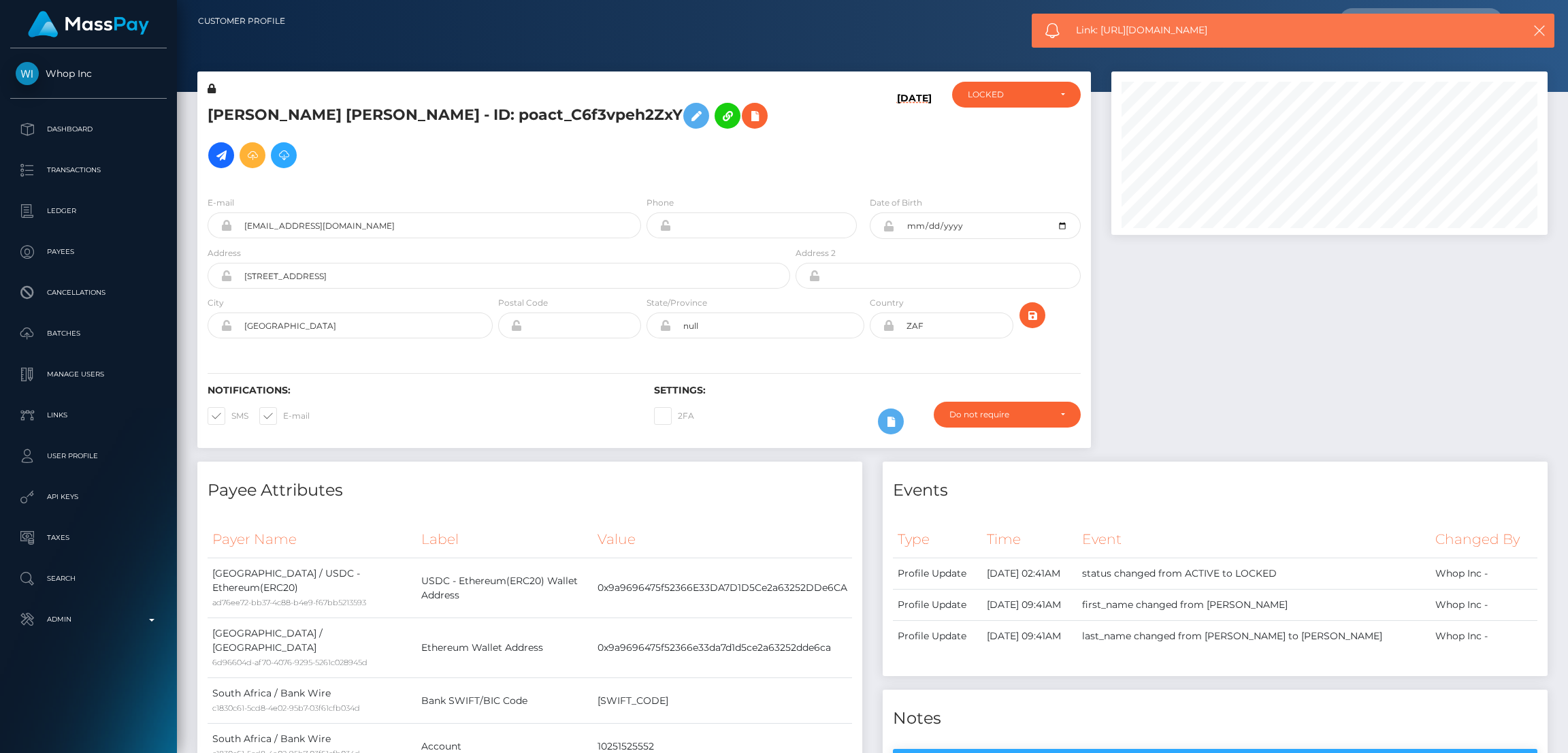
click at [1167, 34] on span "Link: https://l.maspay.io/UjtE7" at bounding box center [1283, 30] width 413 height 14
copy span "Link: https://l.maspay.io/UjtE7"
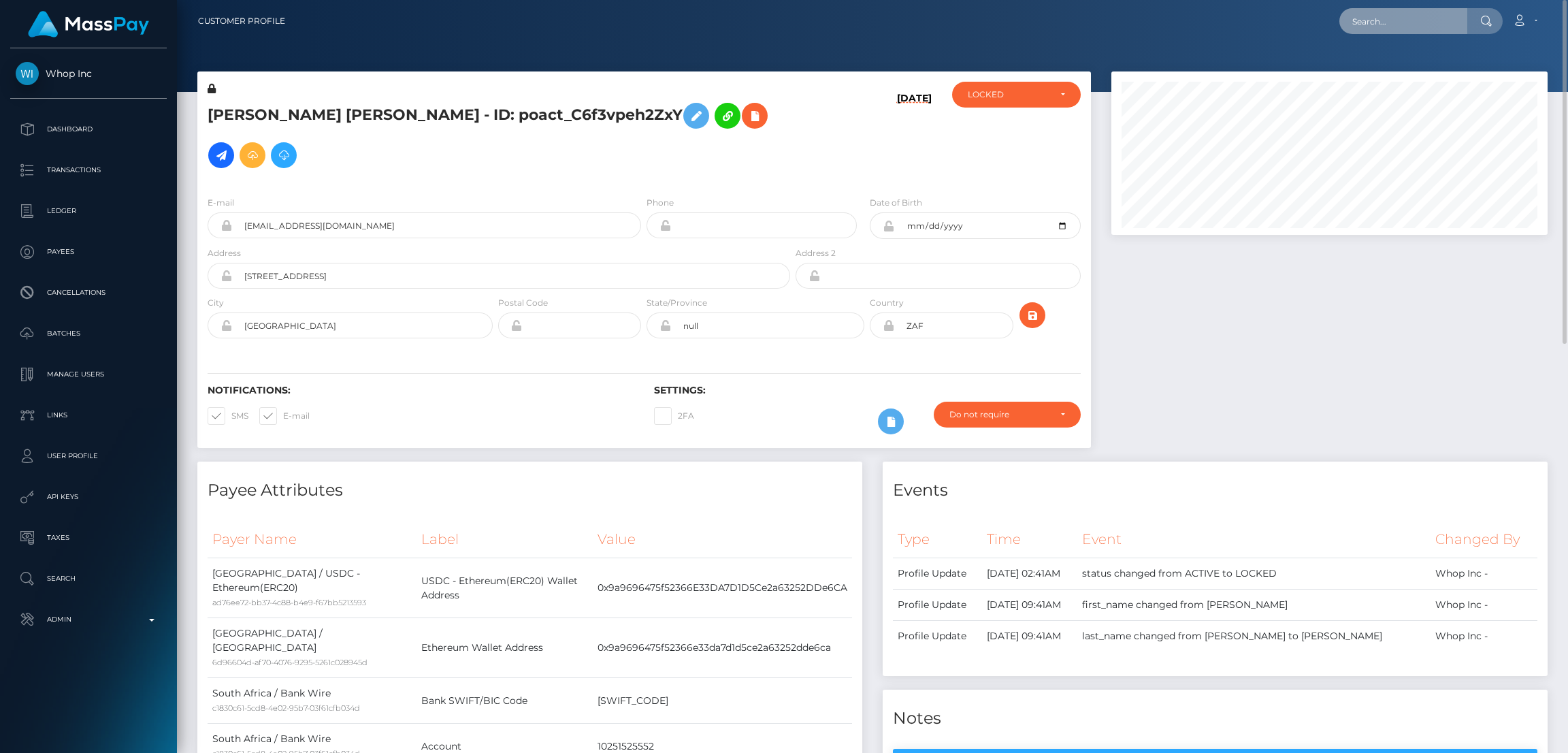
click at [1375, 22] on input "text" at bounding box center [1403, 21] width 128 height 26
paste input "fancycat.inc@gmail.com"
type input "fancycat.inc@gmail.com"
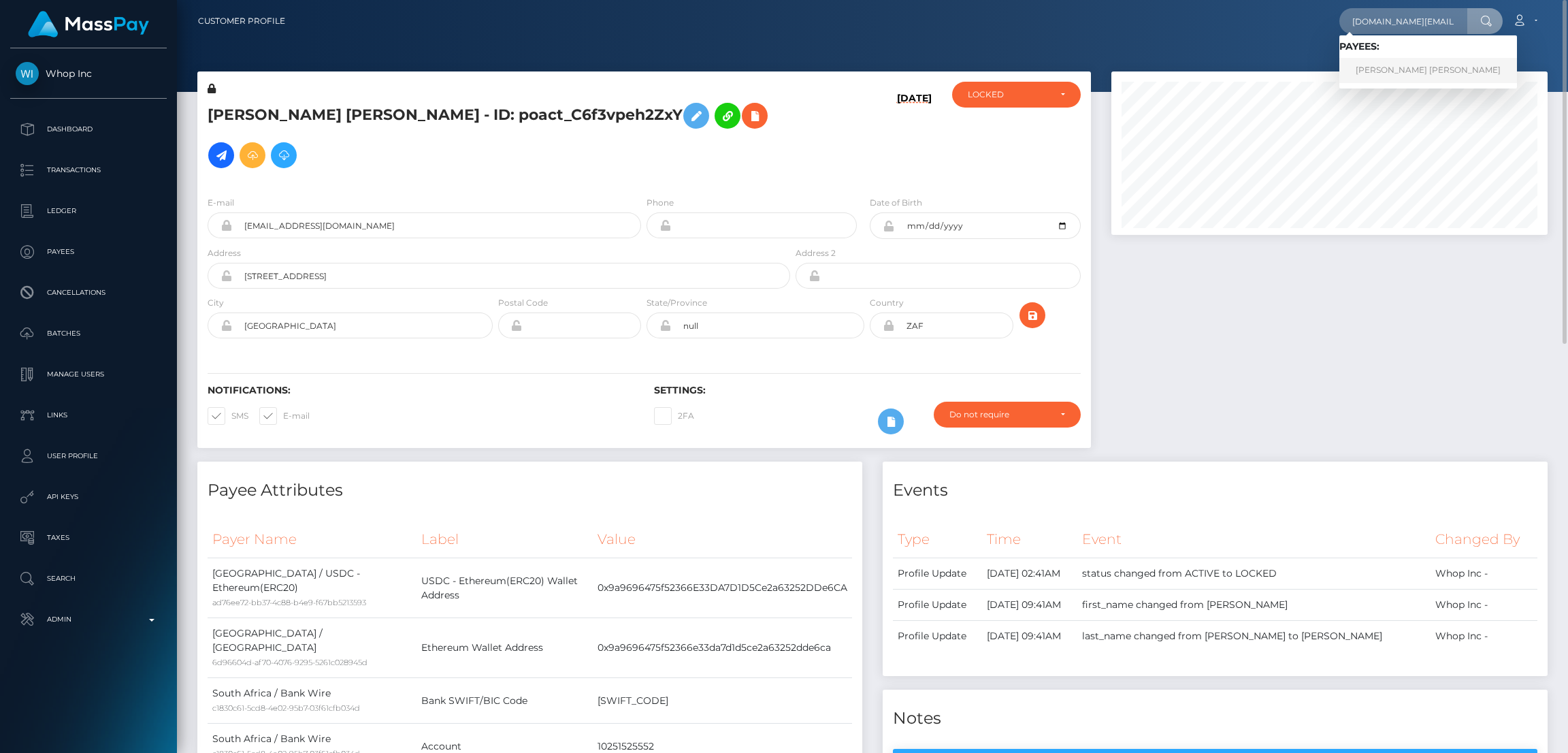
drag, startPoint x: 1393, startPoint y: 60, endPoint x: 1382, endPoint y: 74, distance: 17.8
click at [1393, 61] on link "PASCALE GABRIELLE RIEL" at bounding box center [1428, 70] width 177 height 26
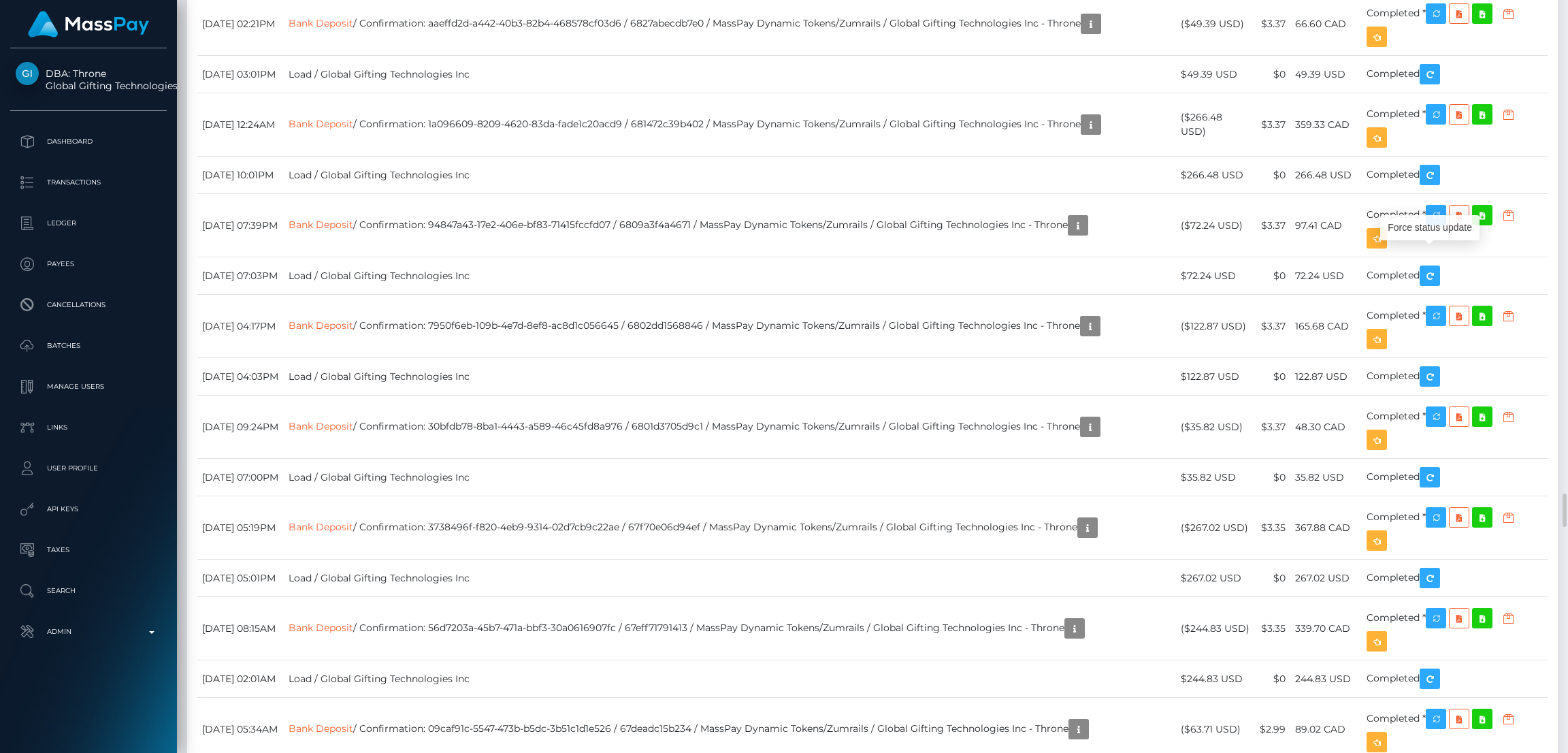
scroll to position [163, 436]
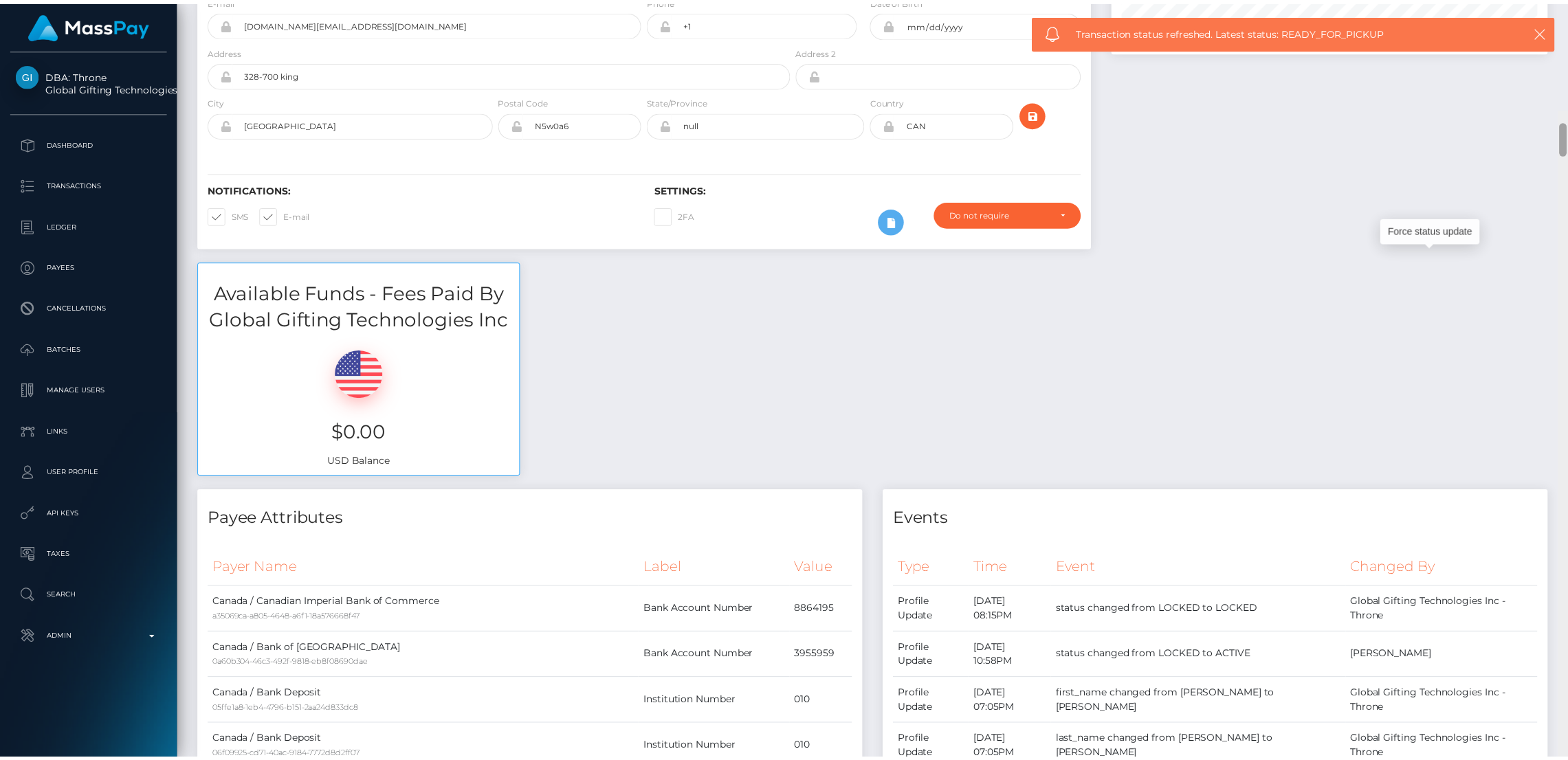
scroll to position [0, 0]
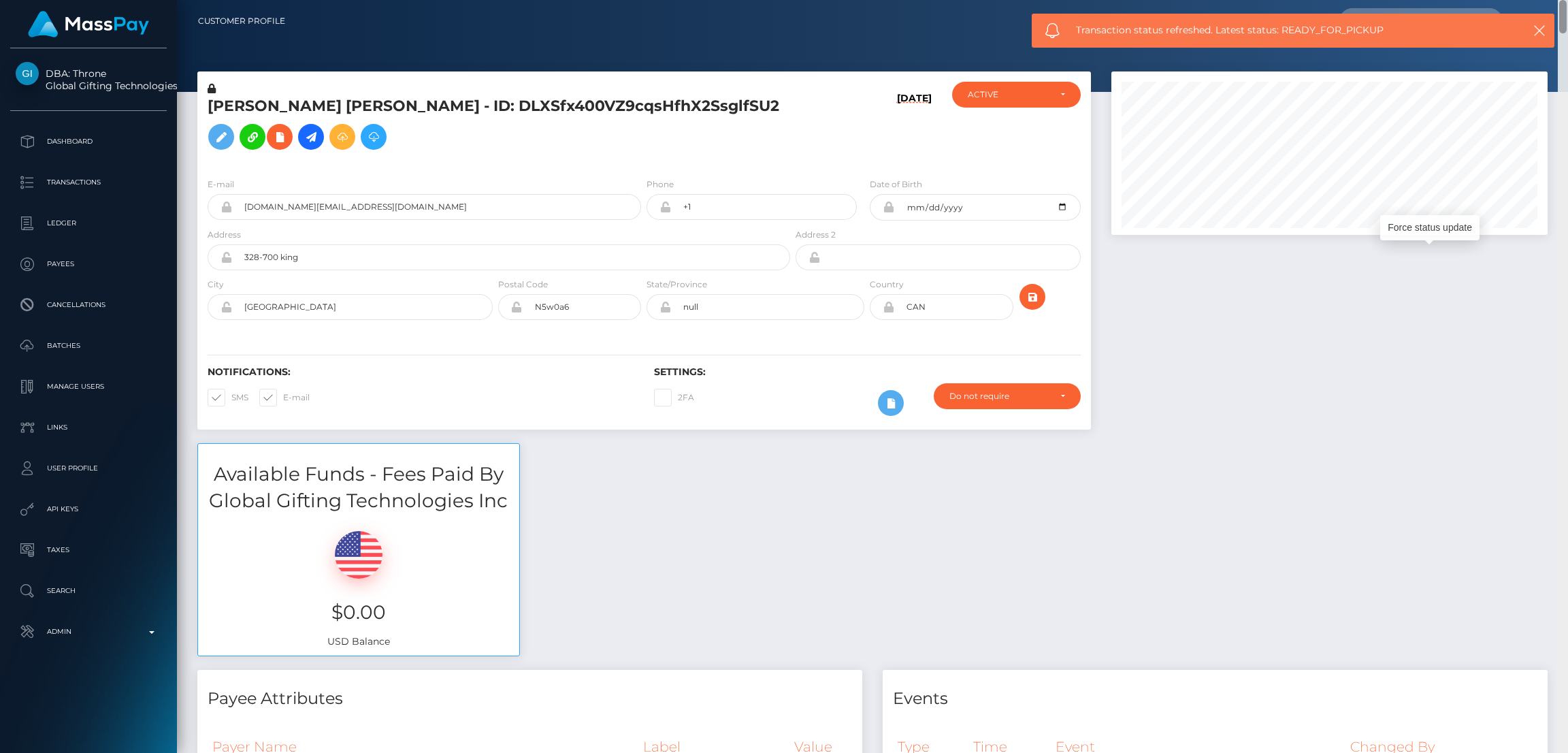
drag, startPoint x: 1563, startPoint y: 492, endPoint x: 1567, endPoint y: -60, distance: 552.0
click at [1567, 0] on html "DBA: Throne Global Gifting Technologies Inc Dashboard Transactions Ledger Payee…" at bounding box center [784, 376] width 1568 height 753
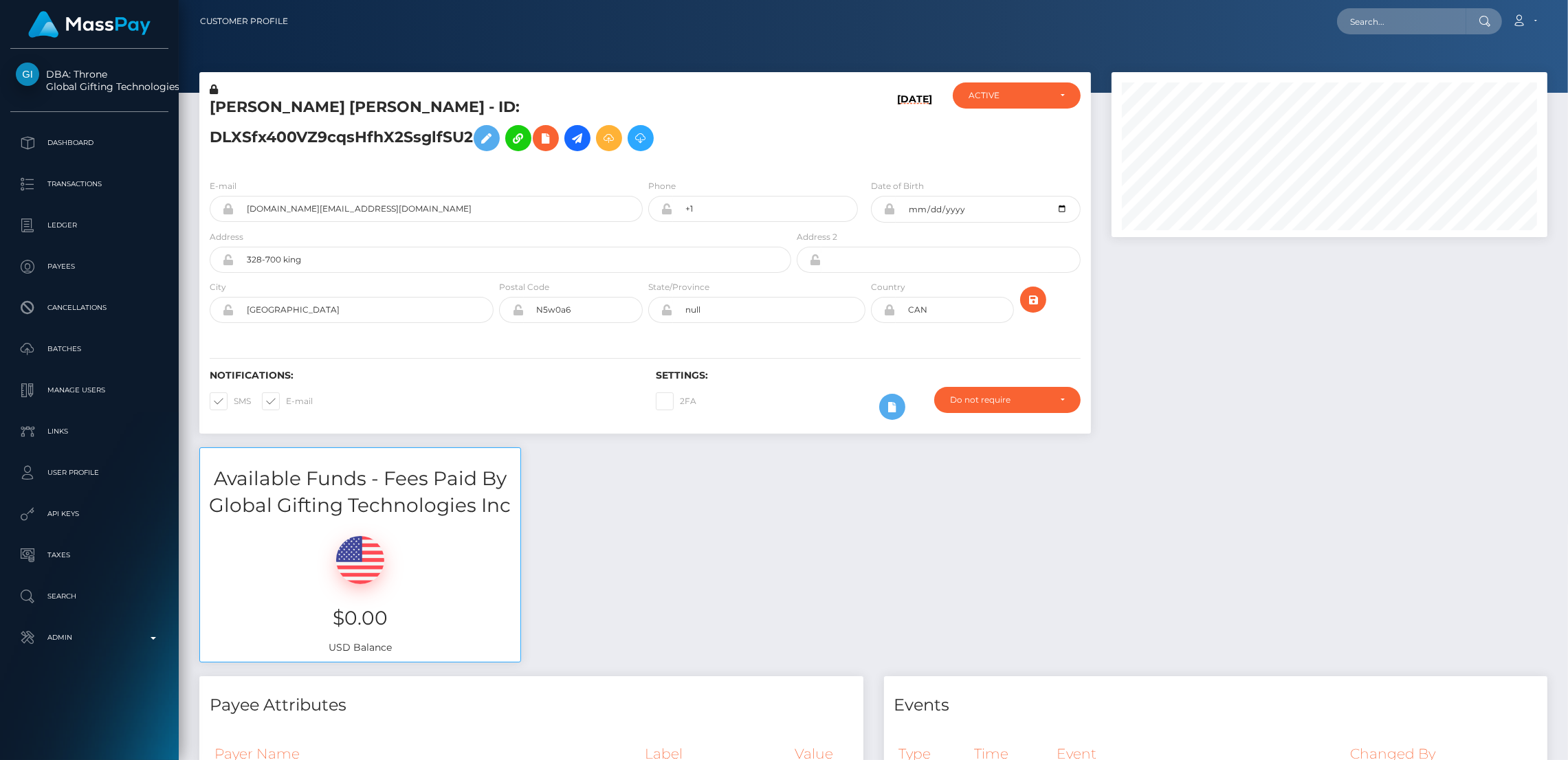
scroll to position [687188, 687051]
